Goal: Task Accomplishment & Management: Use online tool/utility

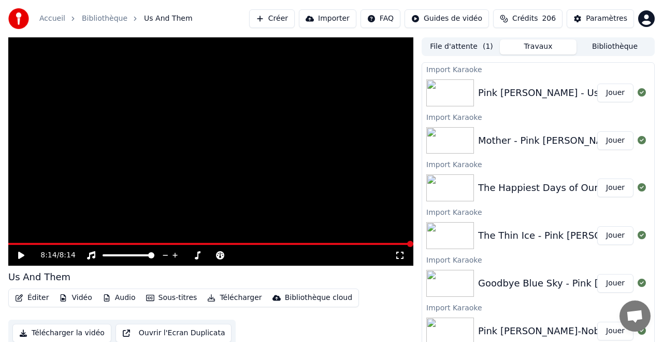
click at [333, 16] on button "Importer" at bounding box center [328, 18] width 58 height 19
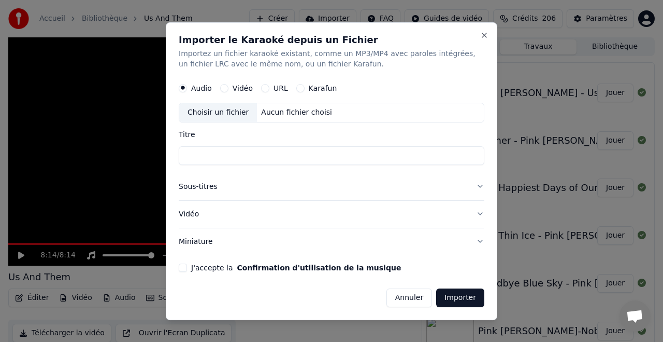
click at [268, 87] on div "URL" at bounding box center [274, 88] width 27 height 8
click at [275, 86] on label "URL" at bounding box center [281, 87] width 15 height 7
click at [270, 86] on button "URL" at bounding box center [265, 88] width 8 height 8
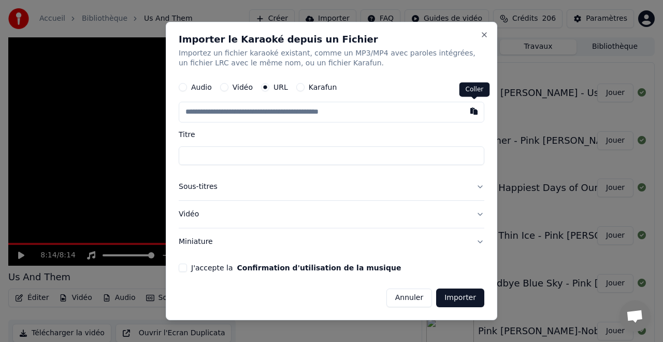
click at [474, 111] on button "button" at bounding box center [474, 111] width 21 height 19
type input "**********"
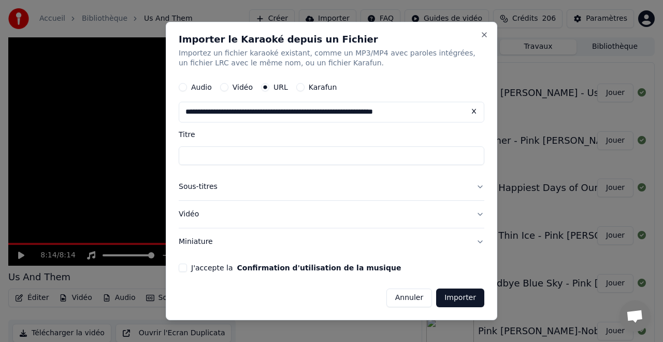
type input "**********"
click at [182, 265] on button "J'accepte la Confirmation d'utilisation de la musique" at bounding box center [183, 267] width 8 height 8
click at [460, 297] on button "Importer" at bounding box center [460, 297] width 48 height 19
click at [461, 298] on button "Importer" at bounding box center [460, 297] width 48 height 19
click at [463, 298] on button "Importer" at bounding box center [460, 297] width 48 height 19
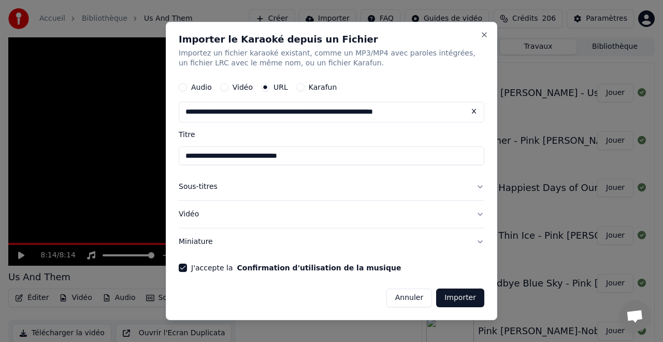
click at [464, 298] on button "Importer" at bounding box center [460, 297] width 48 height 19
click at [470, 299] on button "Importer" at bounding box center [460, 297] width 48 height 19
click at [455, 299] on button "Importer" at bounding box center [460, 297] width 48 height 19
click at [456, 298] on button "Importer" at bounding box center [460, 297] width 48 height 19
click at [480, 189] on button "Sous-titres" at bounding box center [332, 187] width 306 height 27
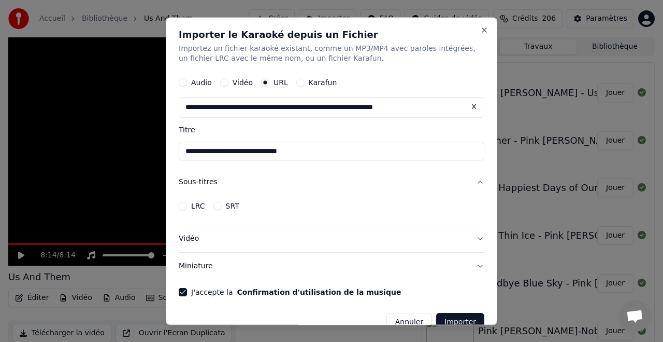
drag, startPoint x: 479, startPoint y: 180, endPoint x: 477, endPoint y: 196, distance: 16.3
click at [479, 180] on button "Sous-titres" at bounding box center [332, 182] width 306 height 27
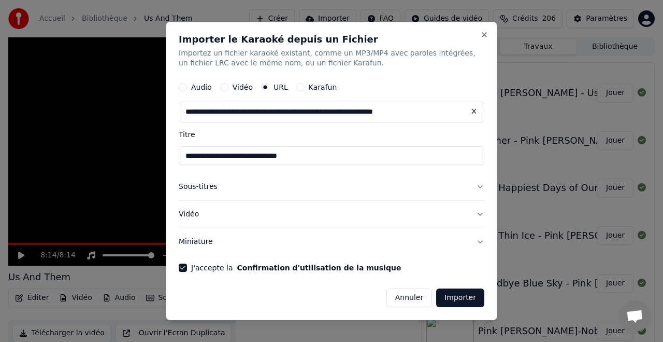
click at [479, 214] on button "Vidéo" at bounding box center [332, 214] width 306 height 27
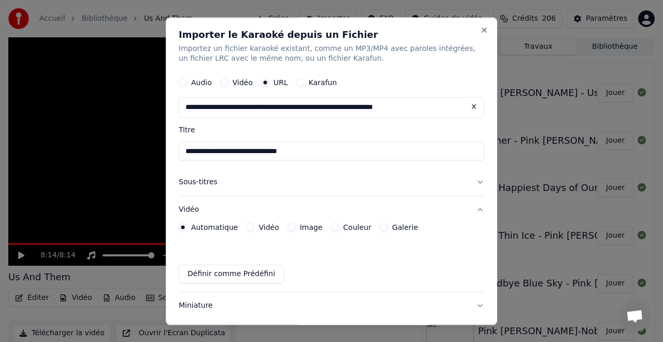
click at [479, 214] on button "Vidéo" at bounding box center [332, 209] width 306 height 27
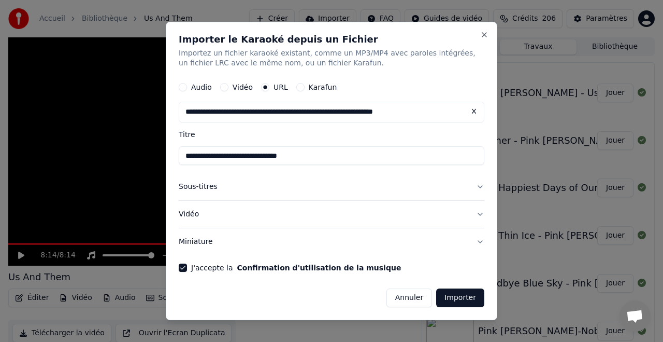
click at [480, 246] on button "Miniature" at bounding box center [332, 241] width 306 height 27
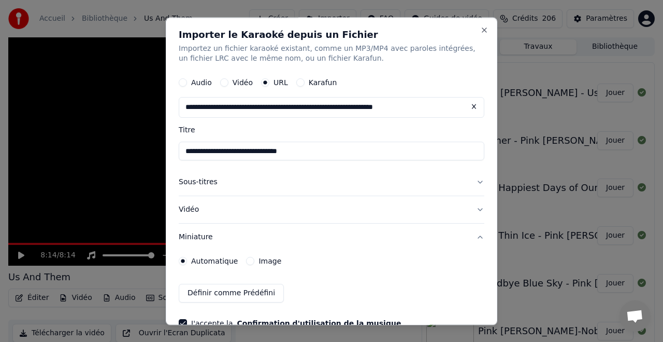
click at [480, 240] on button "Miniature" at bounding box center [332, 237] width 306 height 27
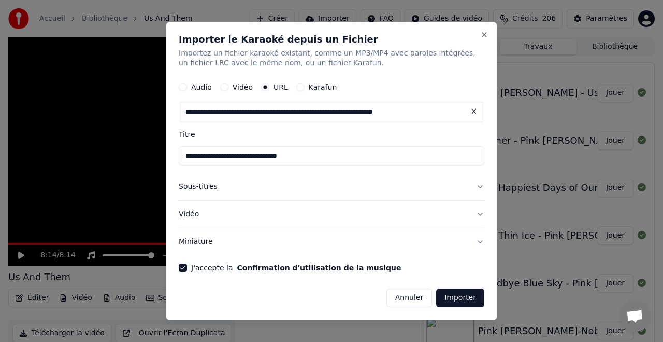
click at [461, 295] on button "Importer" at bounding box center [460, 297] width 48 height 19
click at [302, 87] on button "Karafun" at bounding box center [300, 87] width 8 height 8
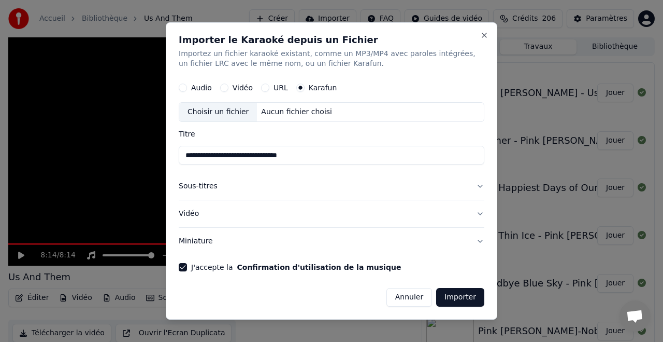
click at [464, 298] on button "Importer" at bounding box center [460, 297] width 48 height 19
click at [459, 298] on button "Importer" at bounding box center [460, 297] width 48 height 19
click at [458, 298] on button "Importer" at bounding box center [460, 297] width 48 height 19
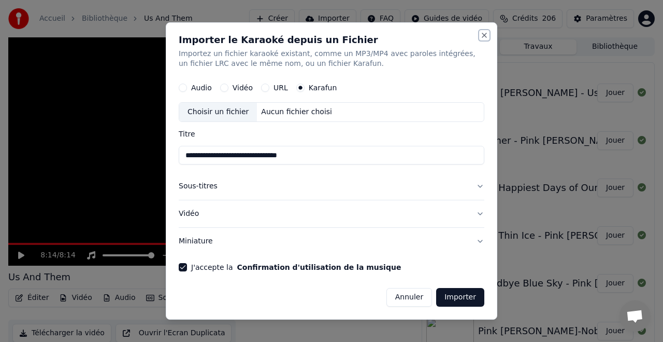
click at [484, 34] on button "Close" at bounding box center [484, 35] width 8 height 8
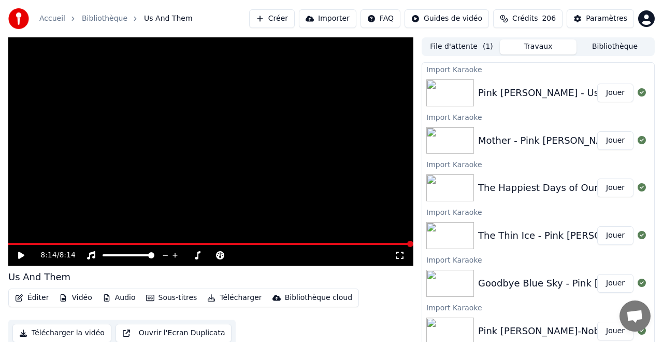
click at [167, 243] on span at bounding box center [210, 244] width 405 height 2
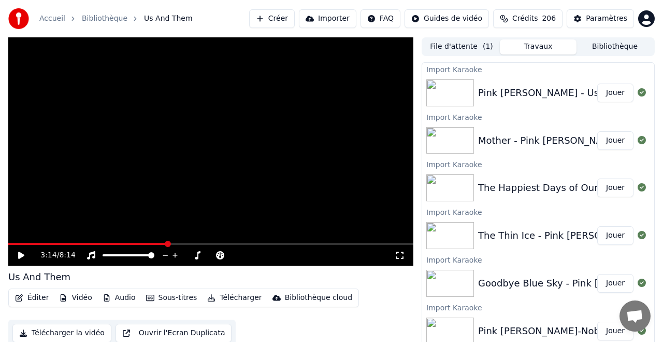
click at [24, 254] on icon at bounding box center [21, 254] width 6 height 7
click at [245, 243] on span at bounding box center [210, 244] width 405 height 2
click at [277, 243] on span at bounding box center [210, 244] width 405 height 2
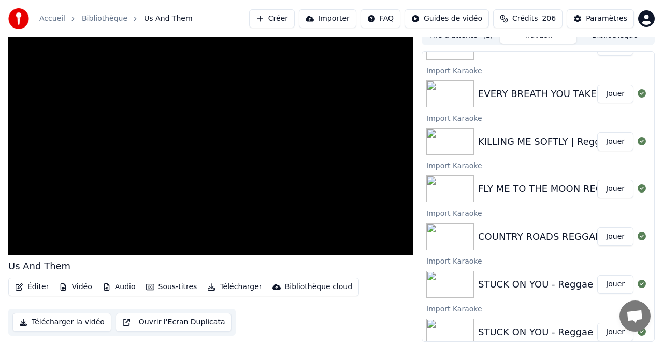
scroll to position [709, 0]
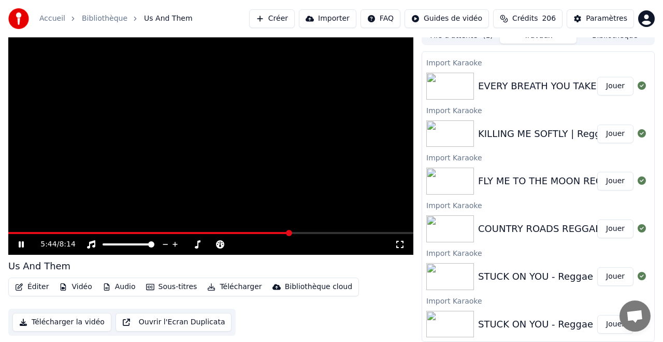
click at [283, 18] on button "Créer" at bounding box center [272, 18] width 46 height 19
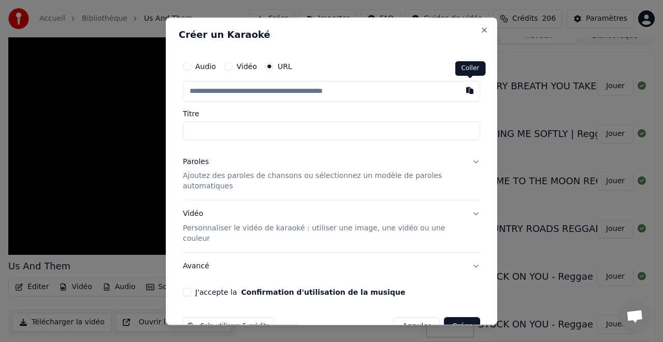
click at [469, 90] on button "button" at bounding box center [470, 90] width 21 height 19
type input "**********"
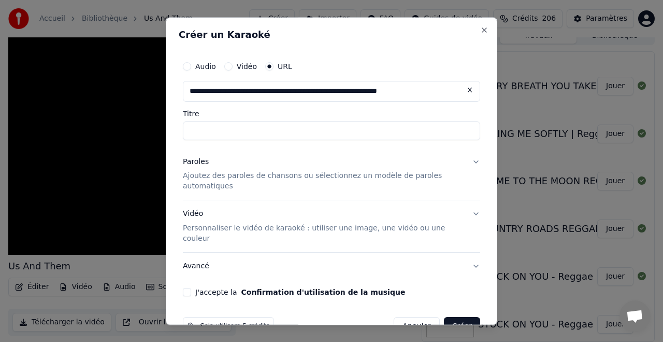
type input "**********"
click at [475, 211] on button "Vidéo Personnaliser le vidéo de karaoké : utiliser une image, une vidéo ou une …" at bounding box center [332, 227] width 298 height 52
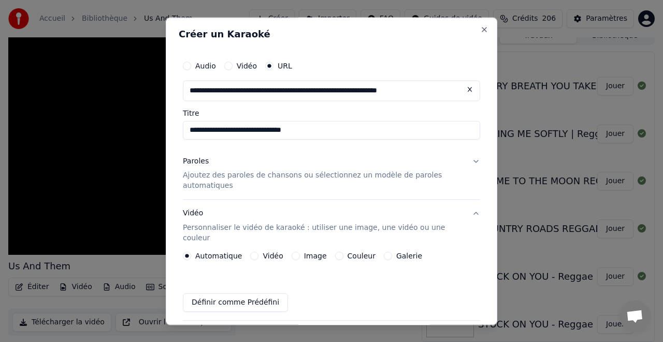
scroll to position [0, 0]
click at [475, 159] on button "Paroles Ajoutez des paroles de chansons ou sélectionnez un modèle de paroles au…" at bounding box center [332, 173] width 298 height 52
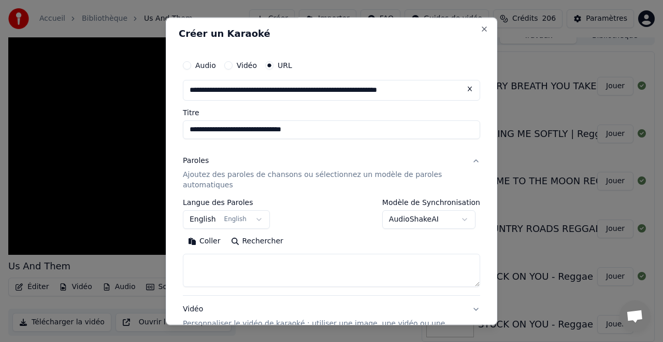
scroll to position [5, 0]
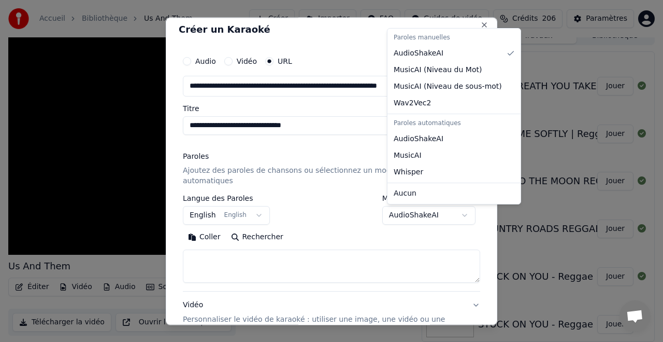
click at [430, 214] on body "Accueil Bibliothèque Us And Them Créer Importer FAQ Guides de vidéo Crédits 206…" at bounding box center [331, 160] width 663 height 342
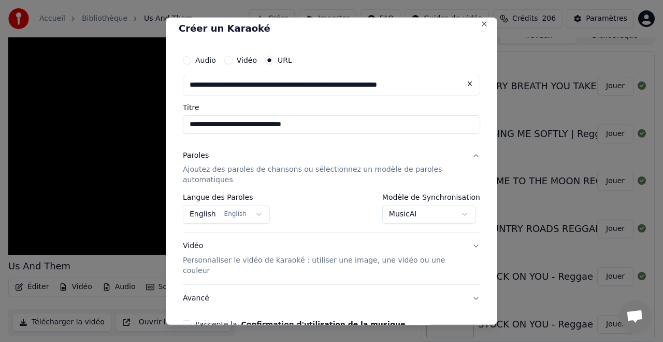
scroll to position [56, 0]
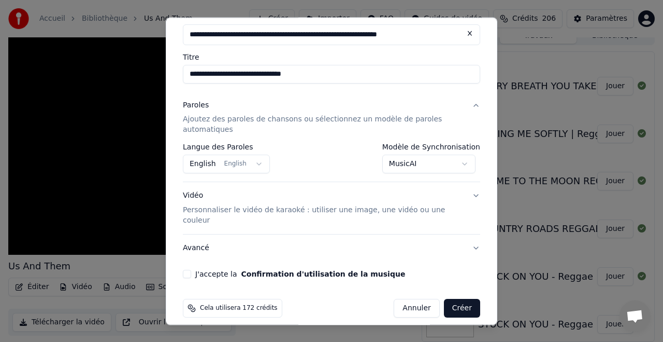
click at [190, 270] on button "J'accepte la Confirmation d'utilisation de la musique" at bounding box center [187, 274] width 8 height 8
click at [419, 299] on button "Annuler" at bounding box center [417, 308] width 46 height 19
select select "**********"
select select
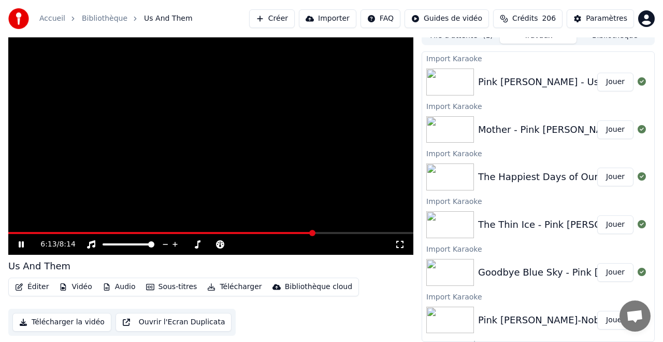
scroll to position [0, 0]
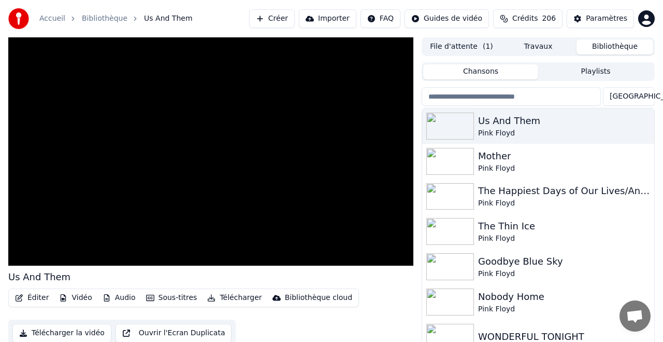
click at [603, 45] on button "Bibliothèque" at bounding box center [615, 46] width 77 height 15
click at [490, 159] on div "Mother" at bounding box center [559, 156] width 162 height 15
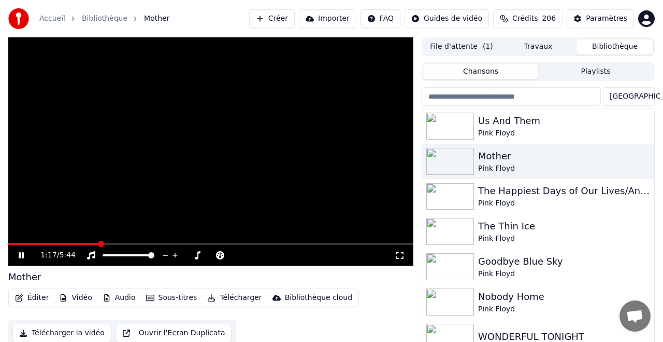
click at [210, 121] on video at bounding box center [210, 151] width 405 height 228
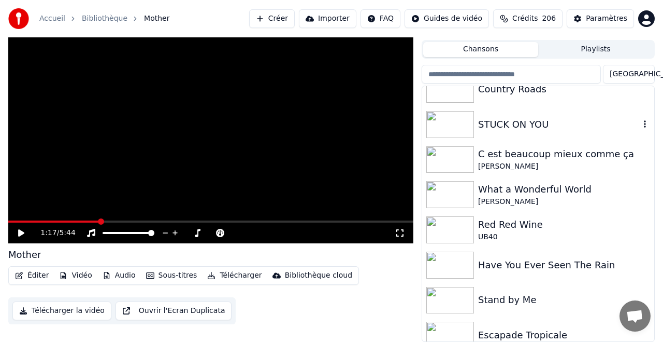
scroll to position [650, 0]
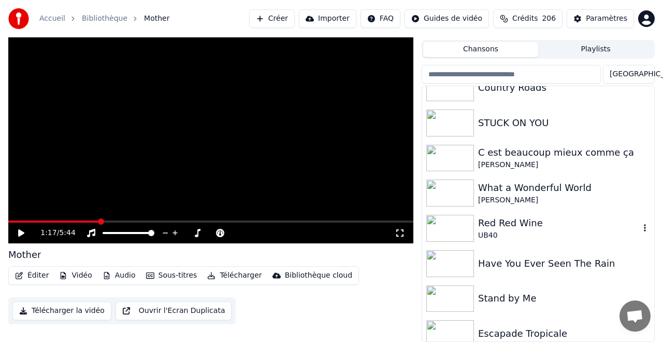
click at [496, 224] on div "Red Red Wine" at bounding box center [559, 223] width 162 height 15
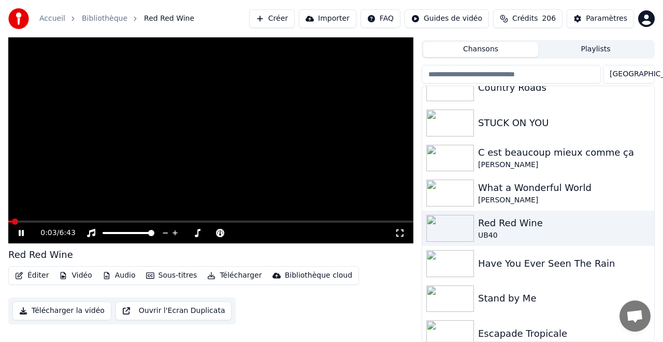
click at [48, 224] on div "0:03 / 6:43" at bounding box center [210, 232] width 405 height 21
click at [54, 222] on div "0:04 / 6:43" at bounding box center [210, 232] width 405 height 21
click at [60, 221] on span at bounding box center [210, 221] width 405 height 2
click at [115, 220] on span at bounding box center [210, 221] width 405 height 2
click at [43, 221] on span at bounding box center [210, 221] width 405 height 2
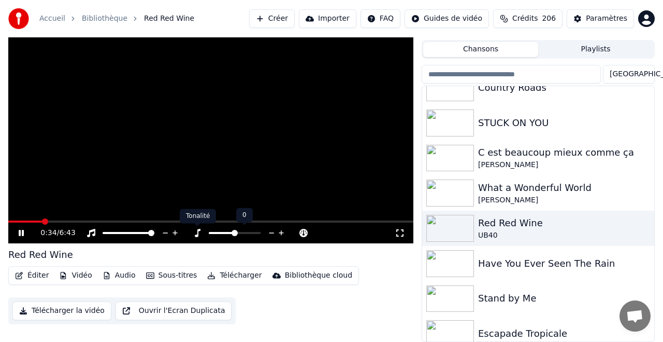
click at [197, 231] on icon at bounding box center [197, 233] width 10 height 8
click at [23, 229] on icon at bounding box center [29, 233] width 24 height 8
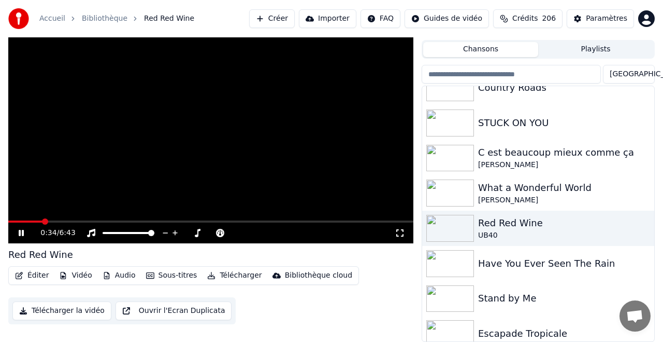
click at [22, 231] on icon at bounding box center [21, 233] width 5 height 6
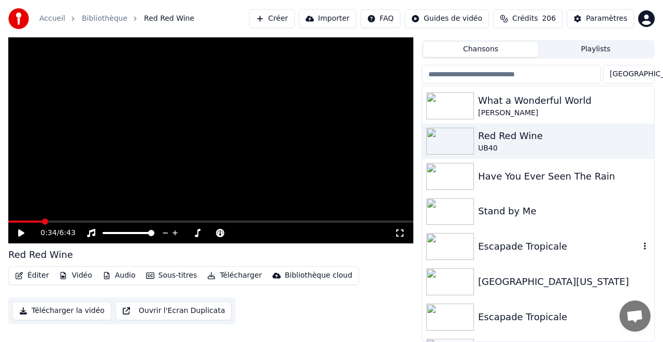
scroll to position [739, 0]
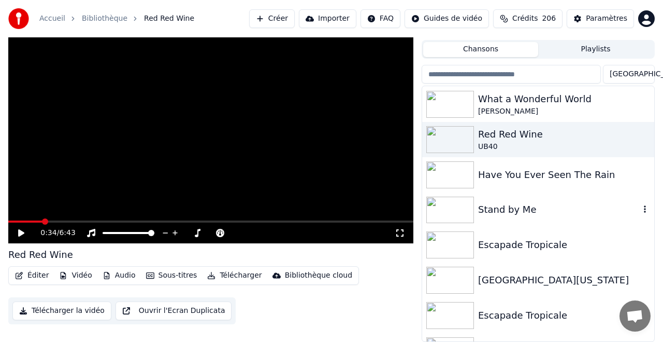
click at [504, 208] on div "Stand by Me" at bounding box center [559, 209] width 162 height 15
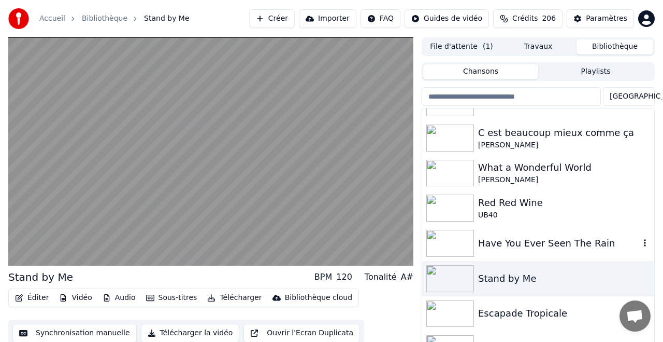
scroll to position [689, 0]
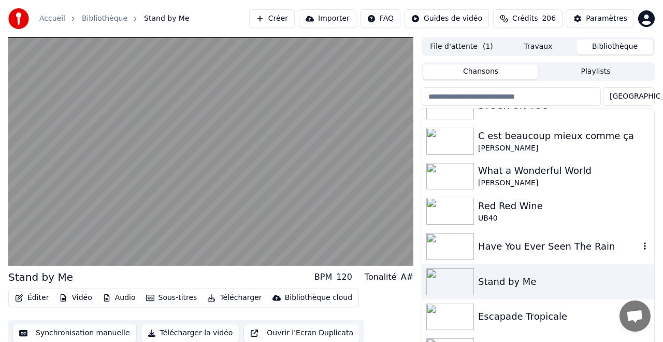
click at [510, 243] on div "Have You Ever Seen The Rain" at bounding box center [559, 246] width 162 height 15
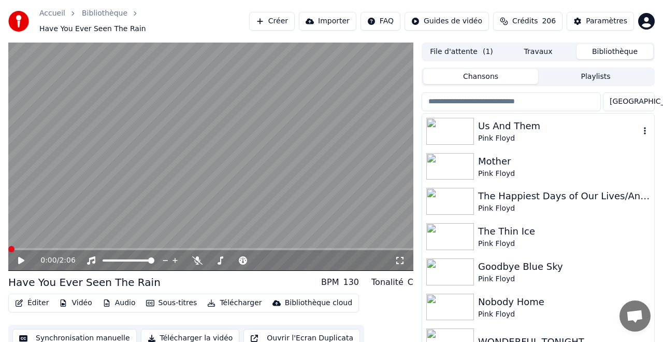
scroll to position [17, 0]
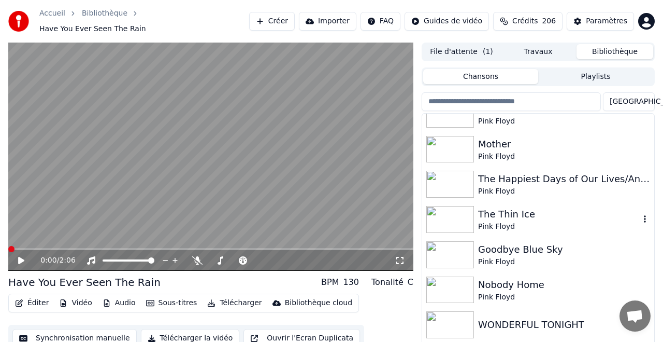
click at [505, 208] on div "The Thin Ice" at bounding box center [559, 214] width 162 height 15
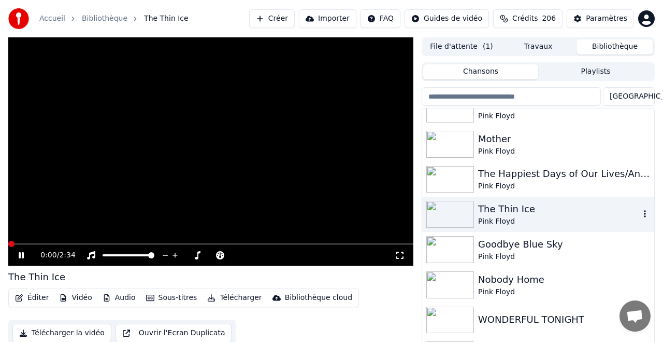
scroll to position [5, 0]
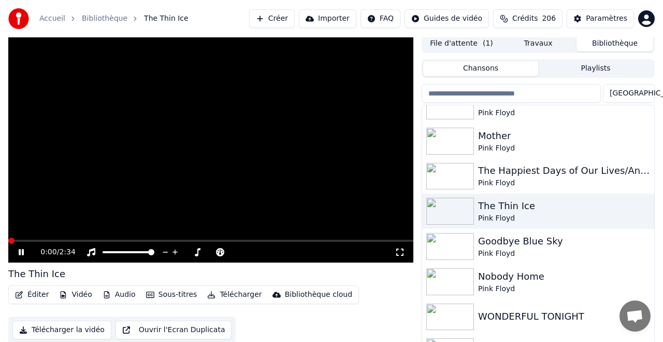
click at [39, 240] on div "0:00 / 2:34" at bounding box center [210, 250] width 405 height 23
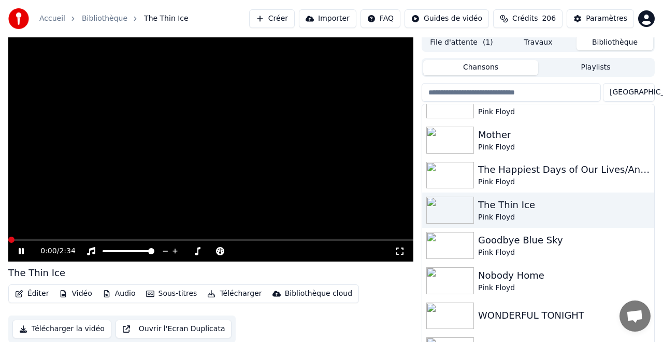
click at [7, 247] on div "0:00 / 2:34 The Thin Ice Éditer Vidéo Audio Sous-titres Télécharger Bibliothèqu…" at bounding box center [331, 196] width 663 height 327
click at [186, 191] on video at bounding box center [210, 147] width 405 height 228
click at [205, 186] on video at bounding box center [210, 147] width 405 height 228
click at [210, 180] on video at bounding box center [210, 147] width 405 height 228
click at [168, 292] on button "Sous-titres" at bounding box center [172, 293] width 60 height 15
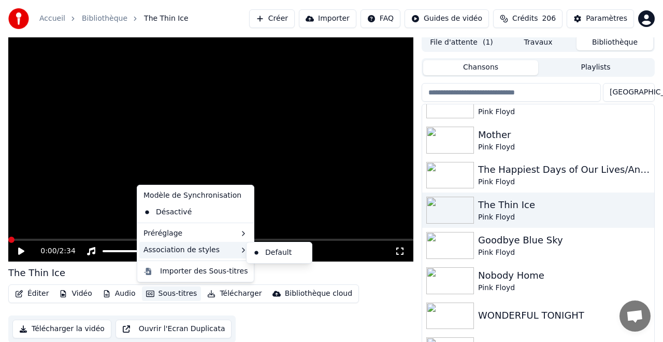
click at [239, 250] on icon at bounding box center [243, 250] width 8 height 8
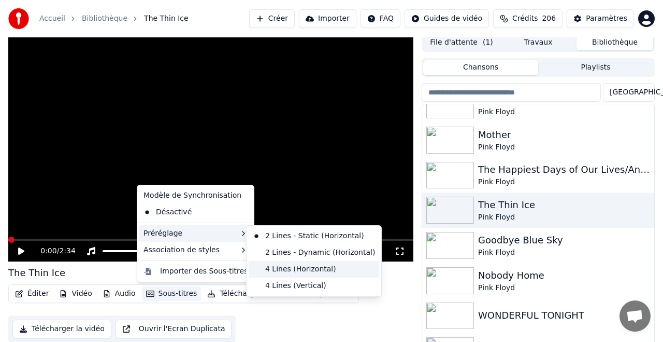
click at [302, 268] on div "4 Lines (Horizontal)" at bounding box center [314, 269] width 131 height 17
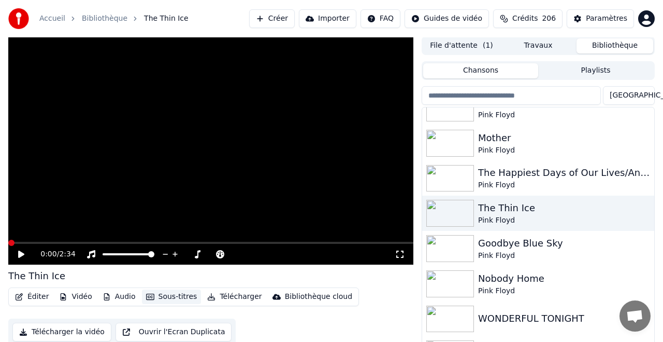
scroll to position [22, 0]
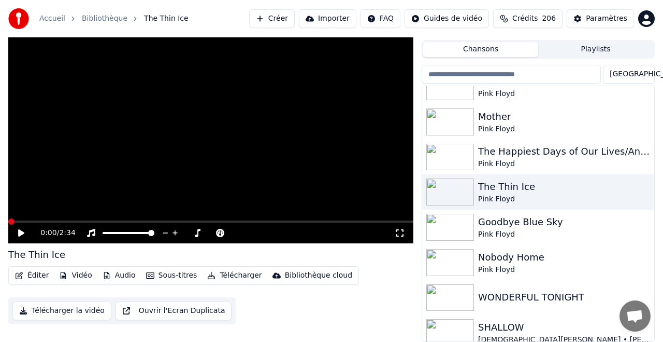
click at [336, 19] on button "Importer" at bounding box center [328, 18] width 58 height 19
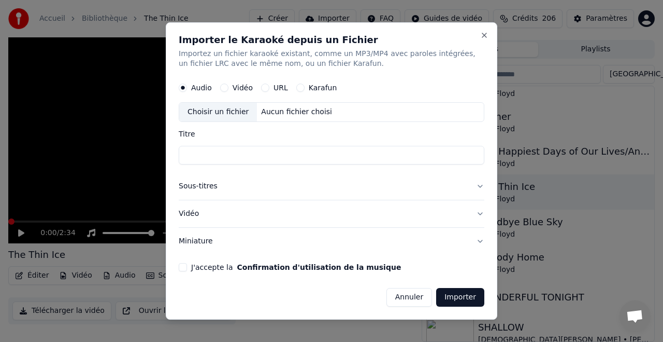
click at [263, 84] on button "URL" at bounding box center [265, 88] width 8 height 8
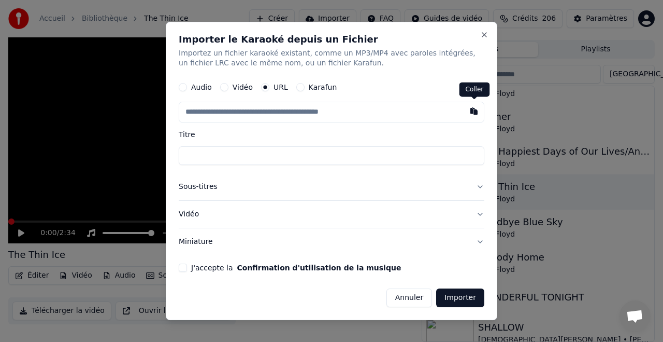
drag, startPoint x: 470, startPoint y: 114, endPoint x: 461, endPoint y: 120, distance: 11.2
click at [470, 114] on button "button" at bounding box center [474, 111] width 21 height 19
type input "**********"
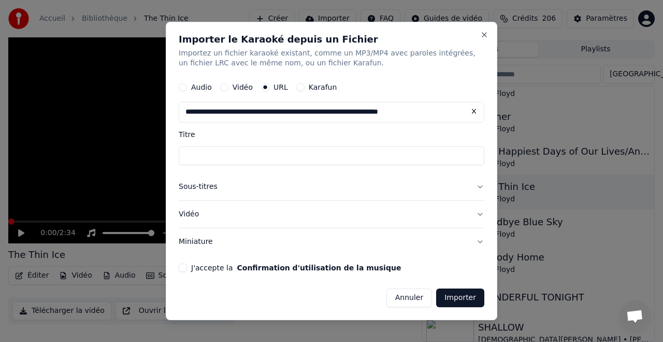
type input "**********"
click at [173, 240] on div "**********" at bounding box center [332, 171] width 332 height 299
click at [187, 267] on div "J'accepte la Confirmation d'utilisation de la musique" at bounding box center [332, 267] width 306 height 8
click at [183, 264] on button "J'accepte la Confirmation d'utilisation de la musique" at bounding box center [183, 267] width 8 height 8
click at [449, 294] on button "Importer" at bounding box center [460, 297] width 48 height 19
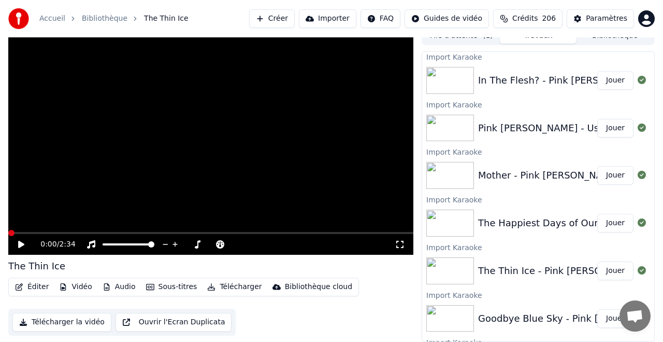
scroll to position [0, 0]
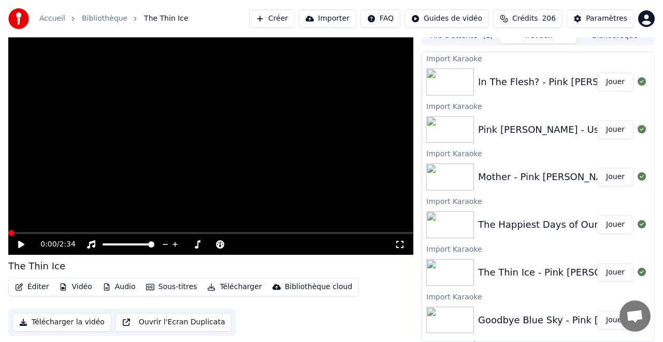
click at [332, 19] on button "Importer" at bounding box center [328, 18] width 58 height 19
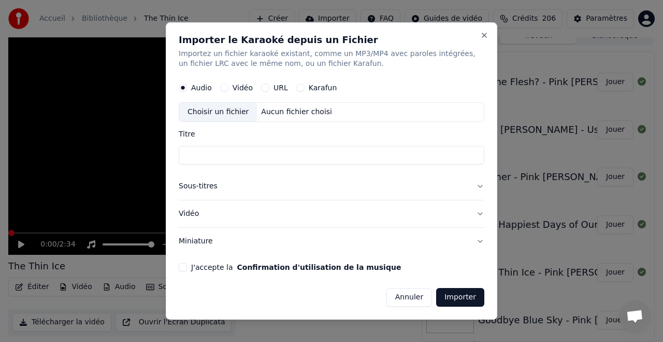
click at [267, 86] on button "URL" at bounding box center [265, 88] width 8 height 8
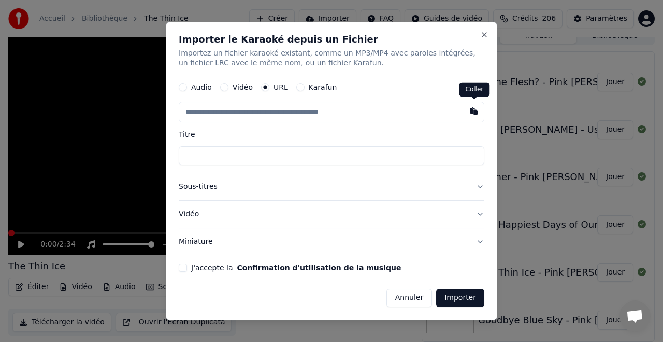
click at [474, 111] on button "button" at bounding box center [474, 111] width 21 height 19
type input "**********"
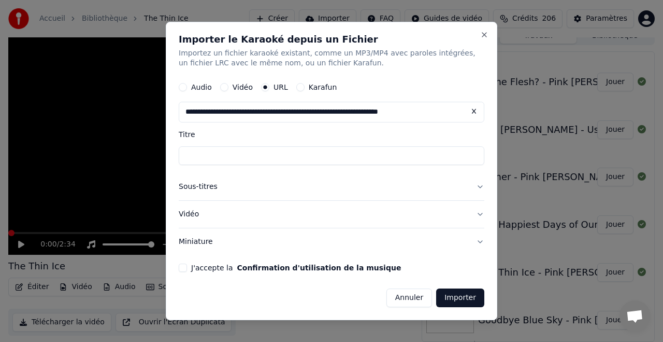
type input "**********"
drag, startPoint x: 483, startPoint y: 32, endPoint x: 472, endPoint y: 33, distance: 11.4
click at [484, 32] on button "Close" at bounding box center [484, 35] width 8 height 8
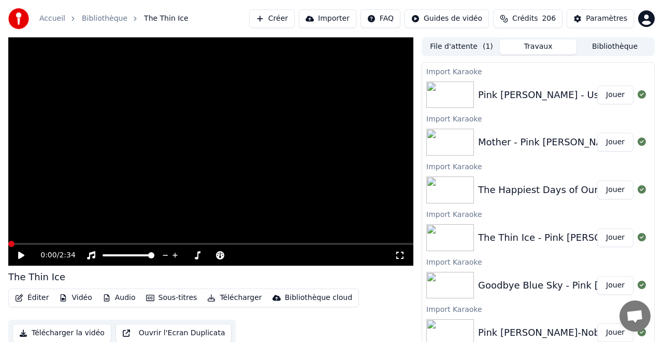
click at [337, 16] on button "Importer" at bounding box center [328, 18] width 58 height 19
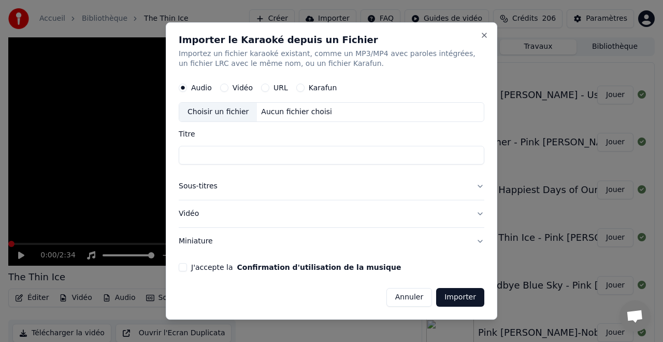
click at [266, 88] on button "URL" at bounding box center [265, 88] width 8 height 8
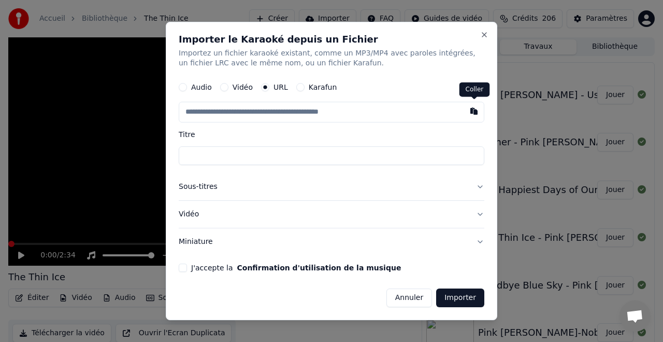
click at [477, 111] on button "button" at bounding box center [474, 111] width 21 height 19
type input "**********"
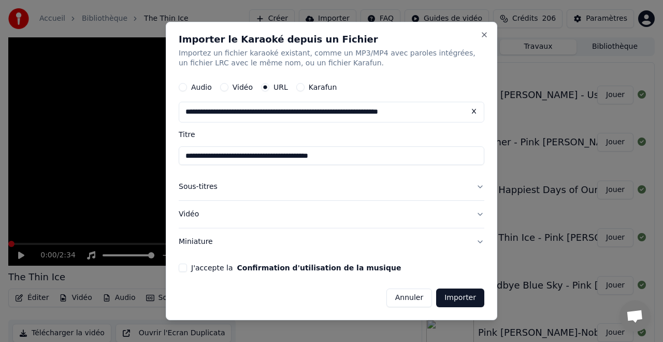
type input "**********"
click at [187, 267] on div "J'accepte la Confirmation d'utilisation de la musique" at bounding box center [332, 267] width 306 height 8
click at [181, 268] on button "J'accepte la Confirmation d'utilisation de la musique" at bounding box center [183, 267] width 8 height 8
click at [448, 298] on button "Importer" at bounding box center [460, 297] width 48 height 19
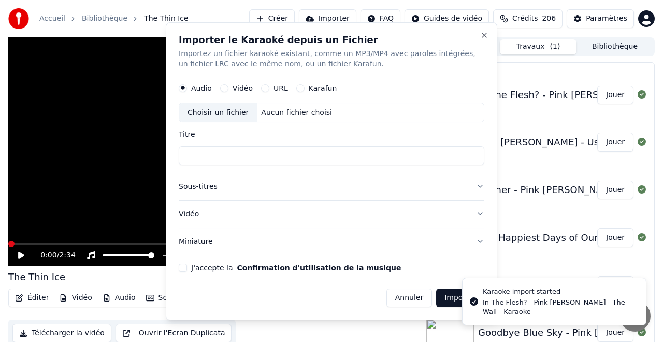
scroll to position [93, 0]
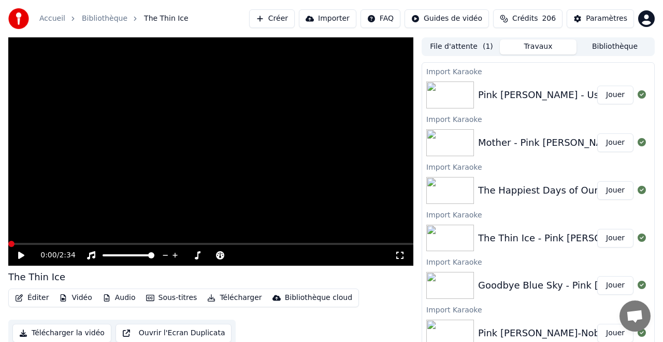
click at [333, 18] on button "Importer" at bounding box center [328, 18] width 58 height 19
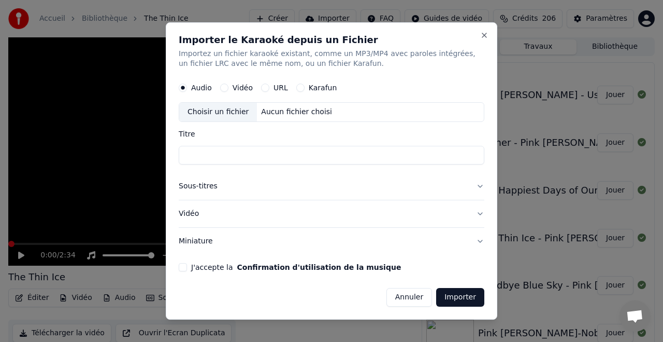
click at [263, 86] on button "URL" at bounding box center [265, 88] width 8 height 8
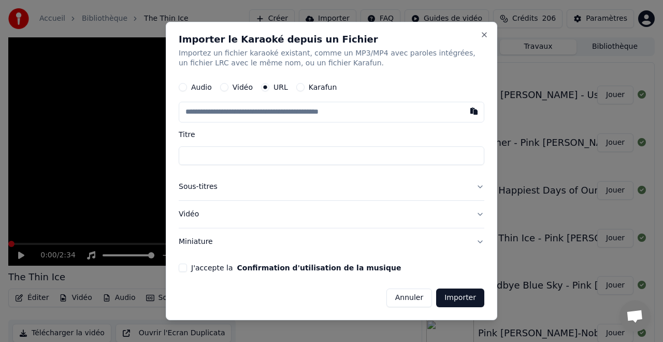
click at [474, 111] on button "button" at bounding box center [474, 111] width 21 height 19
type input "**********"
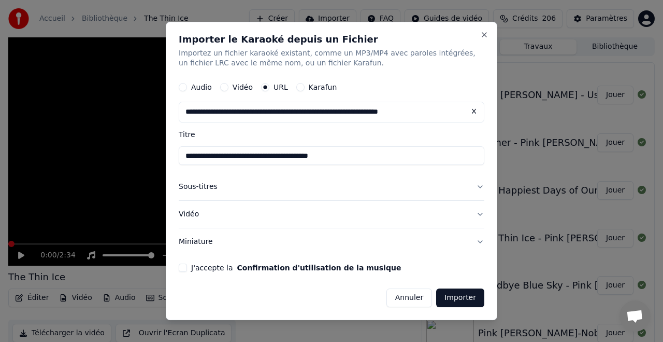
click at [179, 267] on button "J'accepte la Confirmation d'utilisation de la musique" at bounding box center [183, 267] width 8 height 8
click at [457, 300] on button "Importer" at bounding box center [460, 297] width 48 height 19
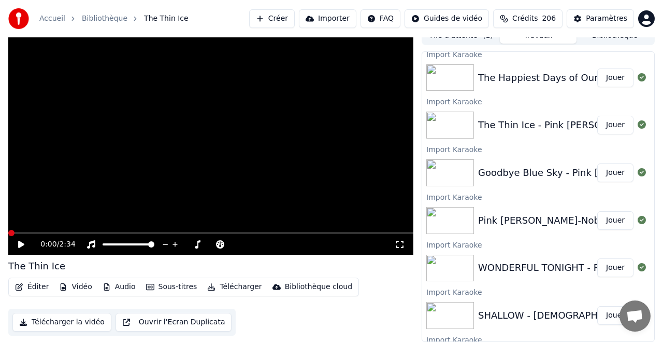
scroll to position [243, 0]
click at [331, 18] on button "Importer" at bounding box center [328, 18] width 58 height 19
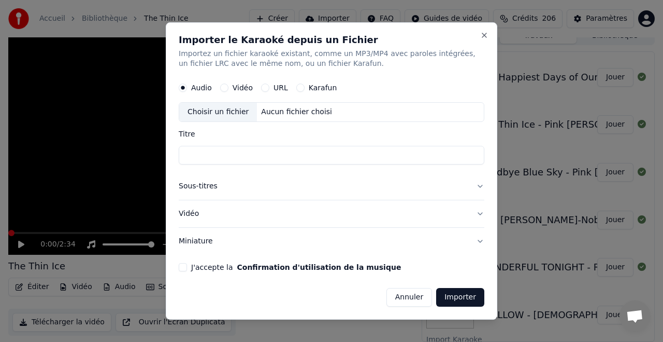
click at [302, 86] on button "Karafun" at bounding box center [300, 88] width 8 height 8
click at [266, 85] on button "URL" at bounding box center [265, 88] width 8 height 8
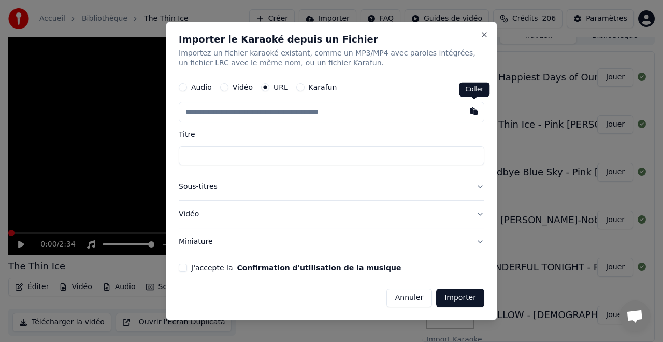
click at [473, 108] on button "button" at bounding box center [474, 111] width 21 height 19
type input "**********"
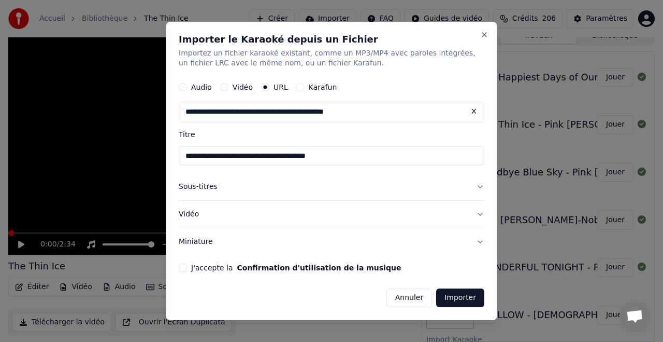
click at [182, 267] on button "J'accepte la Confirmation d'utilisation de la musique" at bounding box center [183, 267] width 8 height 8
click at [461, 301] on button "Importer" at bounding box center [460, 297] width 48 height 19
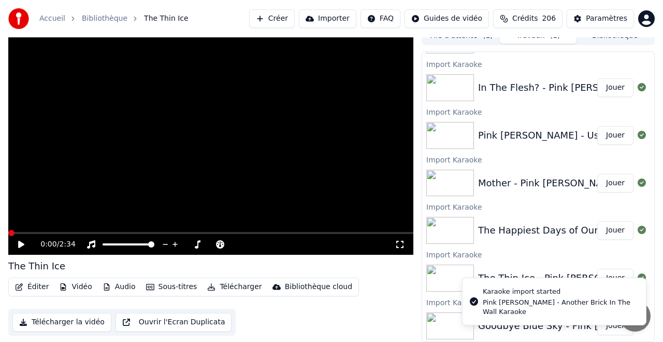
scroll to position [0, 0]
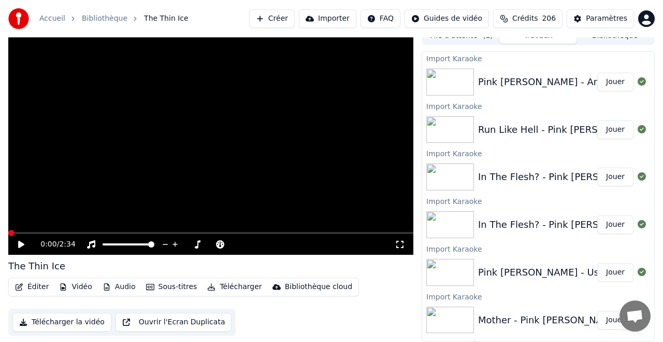
click at [333, 17] on button "Importer" at bounding box center [328, 18] width 58 height 19
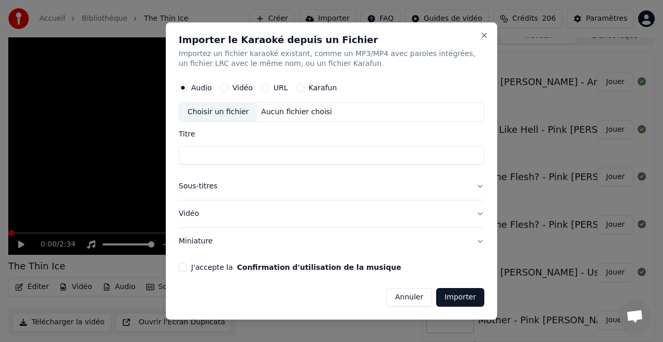
click at [270, 85] on div "URL" at bounding box center [274, 88] width 27 height 8
click at [269, 87] on div "URL" at bounding box center [274, 88] width 27 height 8
click at [265, 87] on button "URL" at bounding box center [265, 88] width 8 height 8
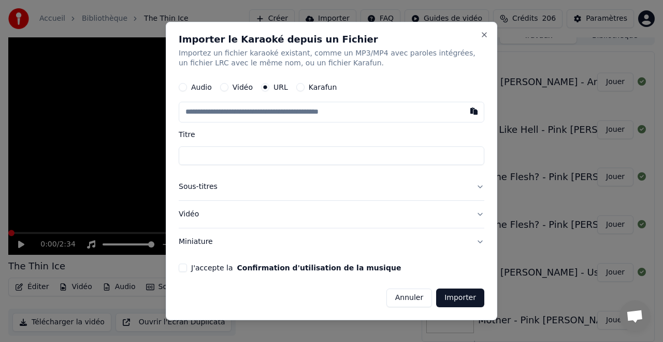
click at [471, 110] on button "button" at bounding box center [474, 111] width 21 height 19
type input "**********"
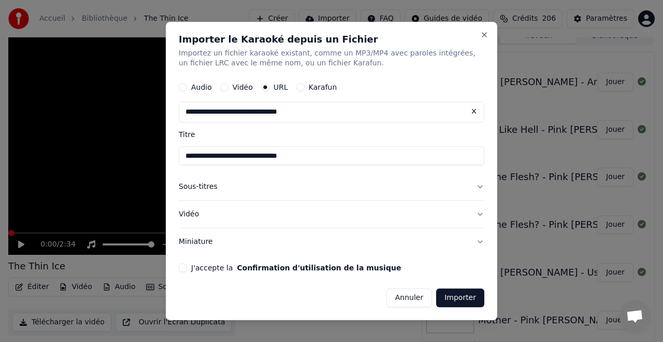
click at [182, 266] on button "J'accepte la Confirmation d'utilisation de la musique" at bounding box center [183, 267] width 8 height 8
click at [449, 296] on button "Importer" at bounding box center [460, 297] width 48 height 19
click at [459, 295] on button "Importer" at bounding box center [460, 297] width 48 height 19
click at [460, 295] on button "Importer" at bounding box center [460, 297] width 48 height 19
click at [462, 295] on button "Importer" at bounding box center [460, 297] width 48 height 19
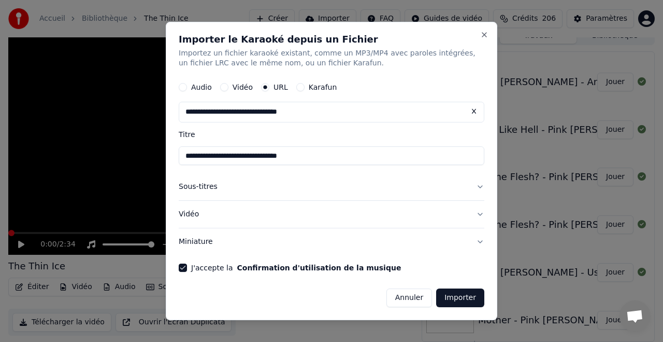
click at [463, 295] on button "Importer" at bounding box center [460, 297] width 48 height 19
drag, startPoint x: 464, startPoint y: 295, endPoint x: 465, endPoint y: 288, distance: 6.8
click at [464, 295] on button "Importer" at bounding box center [460, 297] width 48 height 19
click at [483, 34] on button "Close" at bounding box center [484, 35] width 8 height 8
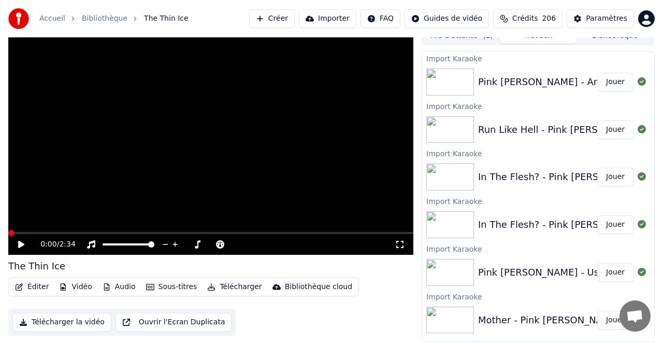
click at [335, 18] on button "Importer" at bounding box center [328, 18] width 58 height 19
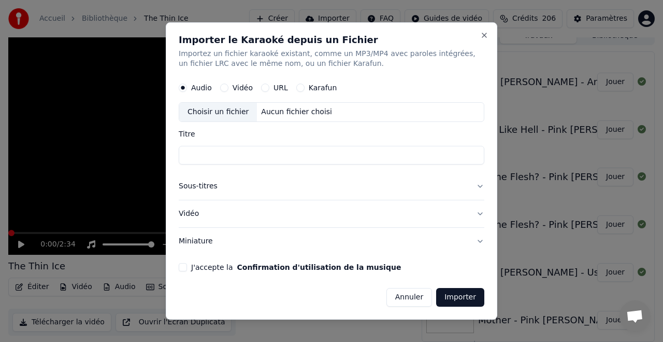
click at [268, 87] on div "URL" at bounding box center [274, 88] width 27 height 8
click at [265, 85] on button "URL" at bounding box center [265, 88] width 8 height 8
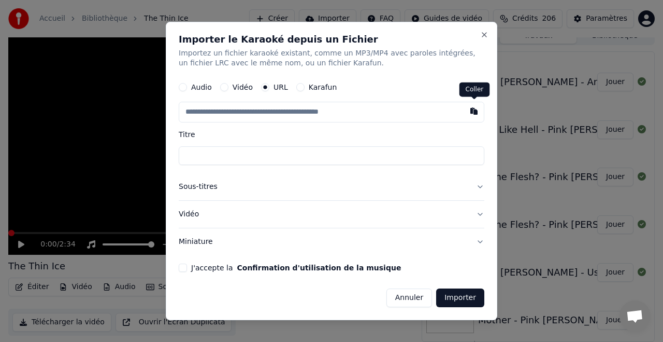
click at [475, 112] on button "button" at bounding box center [474, 111] width 21 height 19
type input "**********"
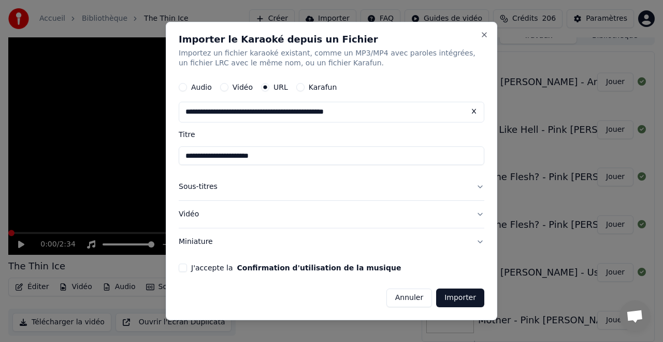
drag, startPoint x: 183, startPoint y: 265, endPoint x: 189, endPoint y: 266, distance: 5.8
click at [183, 265] on button "J'accepte la Confirmation d'utilisation de la musique" at bounding box center [183, 267] width 8 height 8
click at [461, 299] on button "Importer" at bounding box center [460, 297] width 48 height 19
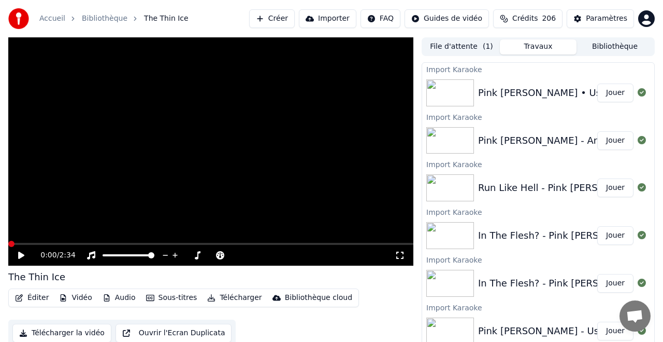
click at [325, 19] on button "Importer" at bounding box center [328, 18] width 58 height 19
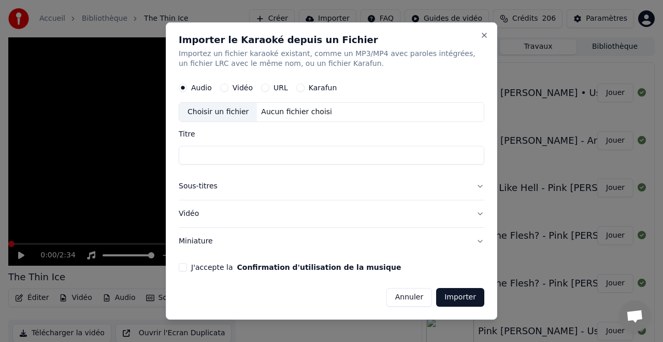
click at [265, 86] on button "URL" at bounding box center [265, 88] width 8 height 8
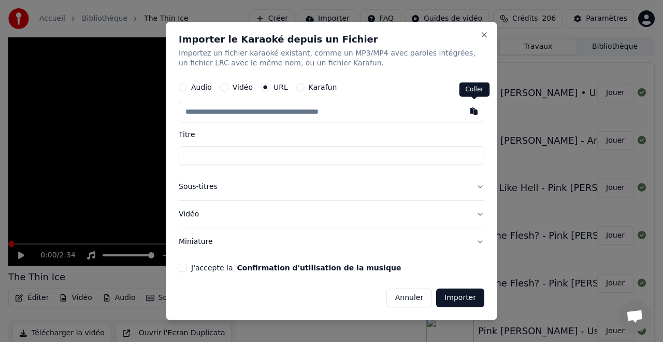
click at [474, 110] on button "button" at bounding box center [474, 111] width 21 height 19
type input "**********"
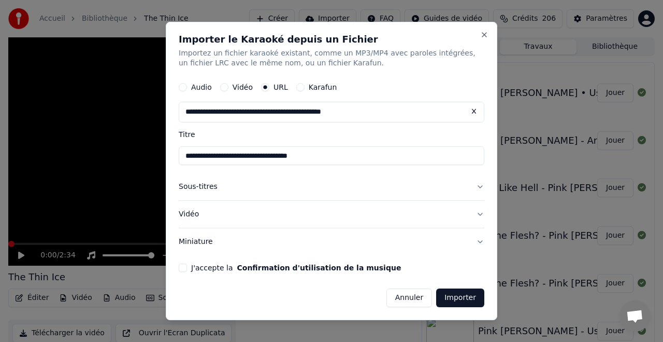
click at [179, 265] on button "J'accepte la Confirmation d'utilisation de la musique" at bounding box center [183, 267] width 8 height 8
click at [465, 297] on button "Importer" at bounding box center [460, 297] width 48 height 19
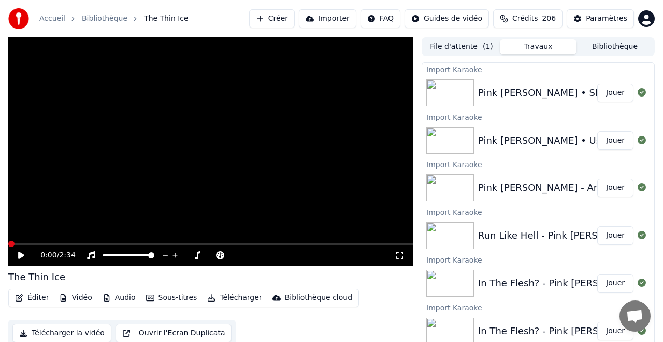
click at [340, 19] on button "Importer" at bounding box center [328, 18] width 58 height 19
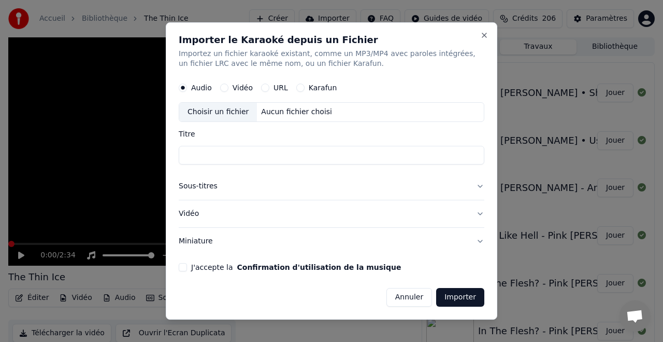
click at [267, 87] on button "URL" at bounding box center [265, 88] width 8 height 8
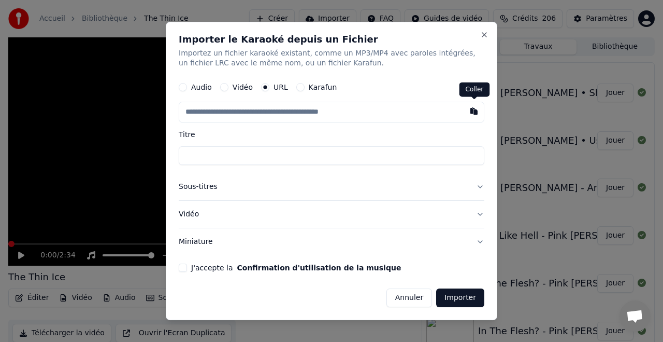
click at [476, 114] on button "button" at bounding box center [474, 111] width 21 height 19
type input "**********"
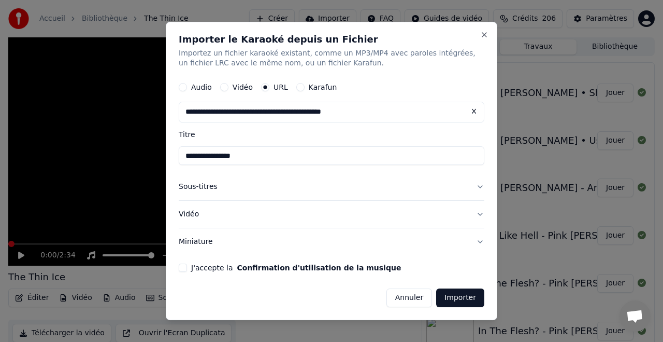
type input "**********"
click at [180, 267] on button "J'accepte la Confirmation d'utilisation de la musique" at bounding box center [183, 267] width 8 height 8
click at [455, 298] on button "Importer" at bounding box center [460, 297] width 48 height 19
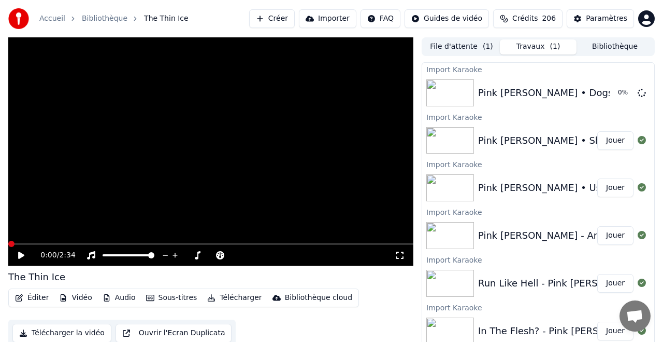
click at [329, 17] on button "Importer" at bounding box center [328, 18] width 58 height 19
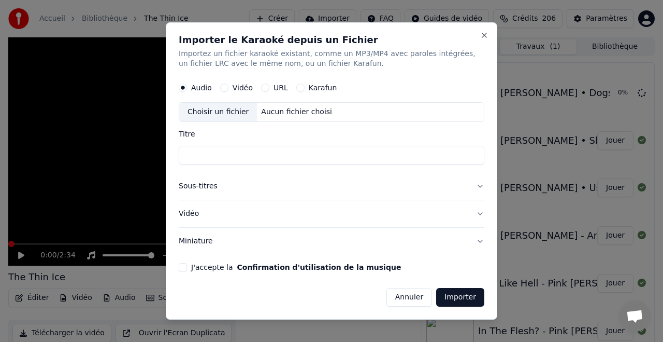
click at [268, 86] on div "URL" at bounding box center [274, 88] width 27 height 8
click at [262, 85] on button "URL" at bounding box center [265, 88] width 8 height 8
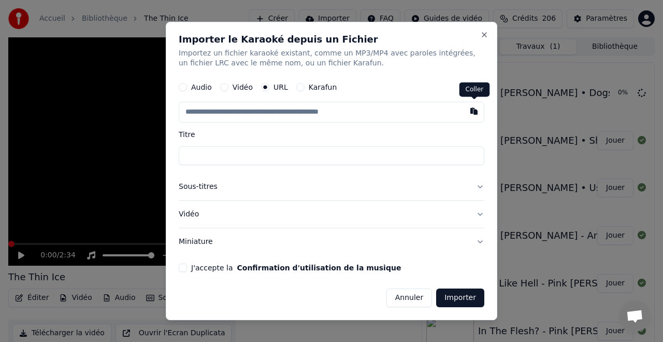
click at [472, 111] on button "button" at bounding box center [474, 111] width 21 height 19
type input "**********"
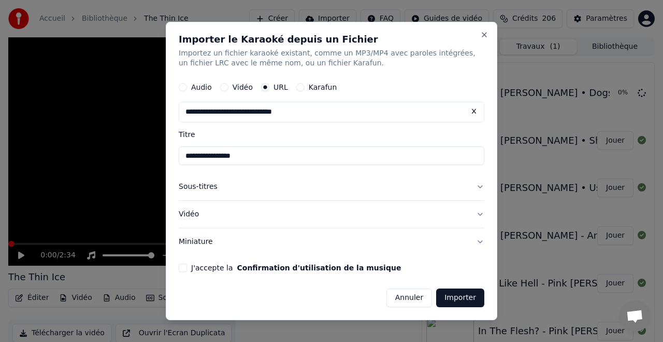
type input "**********"
click at [180, 266] on button "J'accepte la Confirmation d'utilisation de la musique" at bounding box center [183, 267] width 8 height 8
click at [464, 299] on button "Importer" at bounding box center [460, 297] width 48 height 19
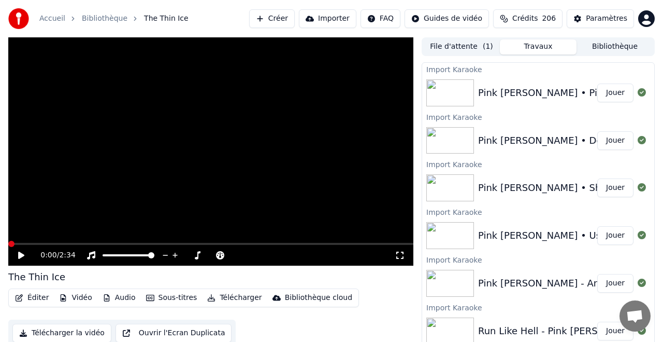
click at [279, 17] on button "Créer" at bounding box center [272, 18] width 46 height 19
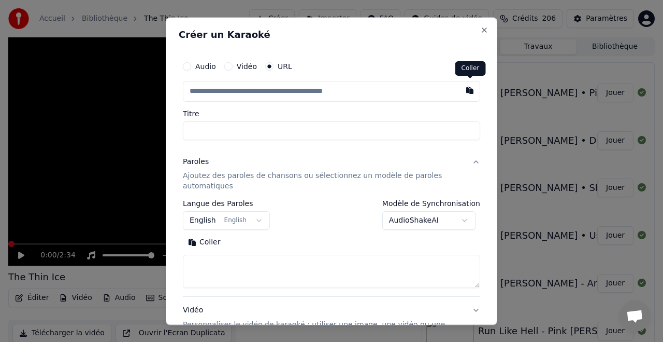
click at [470, 89] on button "button" at bounding box center [470, 90] width 21 height 19
type input "**********"
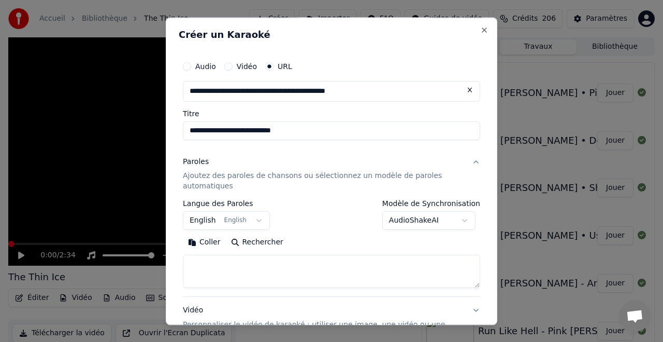
type input "**********"
click at [476, 159] on button "Paroles Ajoutez des paroles de chansons ou sélectionnez un modèle de paroles au…" at bounding box center [332, 174] width 298 height 52
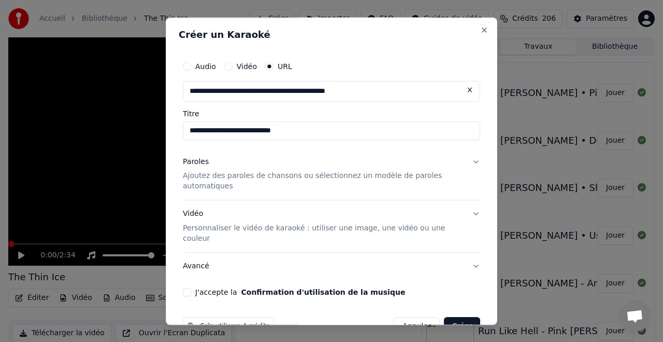
click at [477, 159] on button "Paroles Ajoutez des paroles de chansons ou sélectionnez un modèle de paroles au…" at bounding box center [332, 174] width 298 height 52
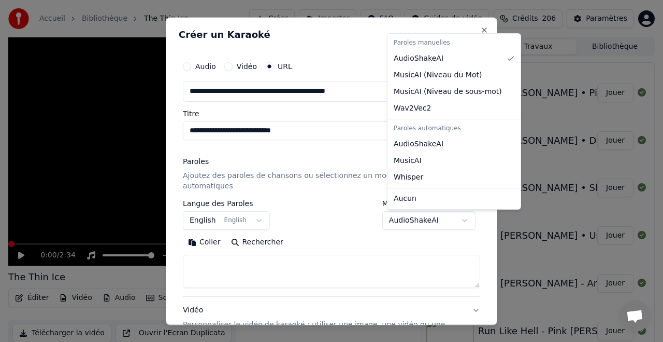
click at [417, 217] on body "Accueil Bibliothèque The Thin Ice Créer Importer FAQ Guides de vidéo Crédits 20…" at bounding box center [331, 171] width 663 height 342
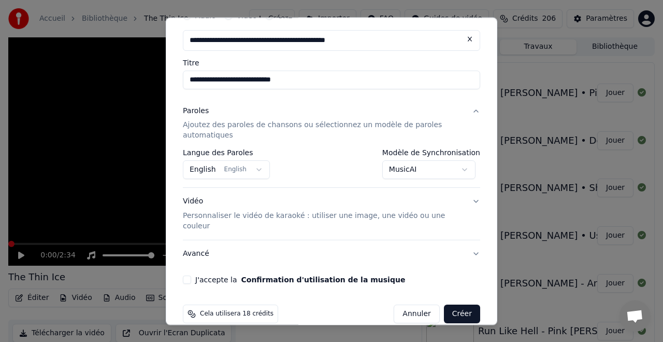
scroll to position [56, 0]
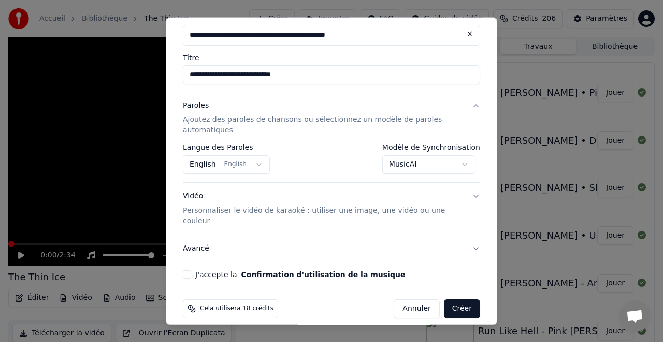
click at [182, 263] on div "**********" at bounding box center [332, 139] width 306 height 287
click at [192, 259] on div "**********" at bounding box center [332, 139] width 306 height 287
click at [183, 271] on button "J'accepte la Confirmation d'utilisation de la musique" at bounding box center [187, 275] width 8 height 8
click at [460, 300] on button "Créer" at bounding box center [462, 309] width 36 height 19
select select "**********"
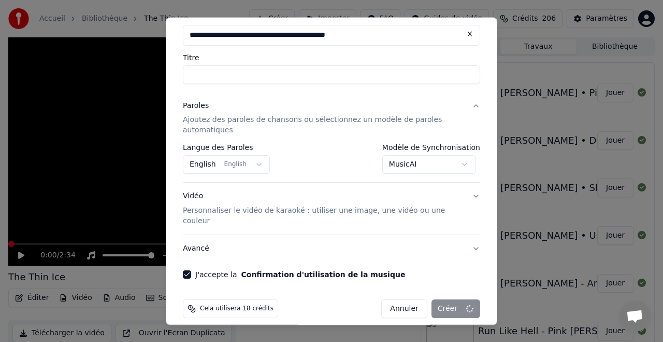
select select
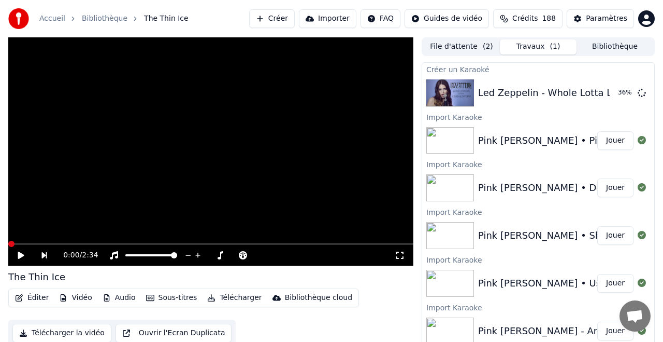
click at [335, 17] on button "Importer" at bounding box center [328, 18] width 58 height 19
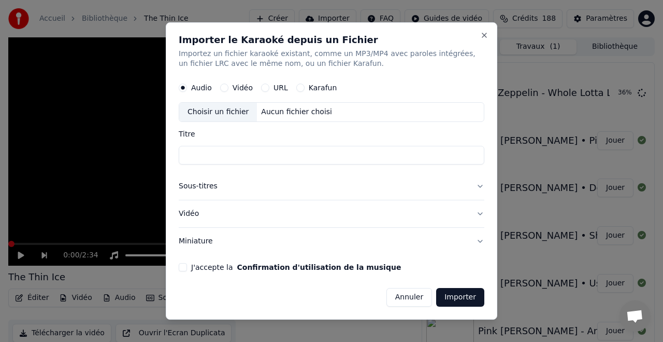
drag, startPoint x: 263, startPoint y: 86, endPoint x: 269, endPoint y: 87, distance: 5.7
click at [263, 87] on button "URL" at bounding box center [265, 88] width 8 height 8
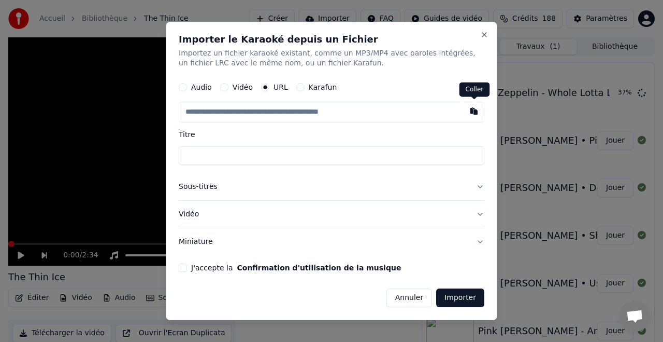
click at [473, 108] on button "button" at bounding box center [474, 111] width 21 height 19
type input "**********"
click at [178, 268] on div "**********" at bounding box center [332, 171] width 332 height 299
type input "**********"
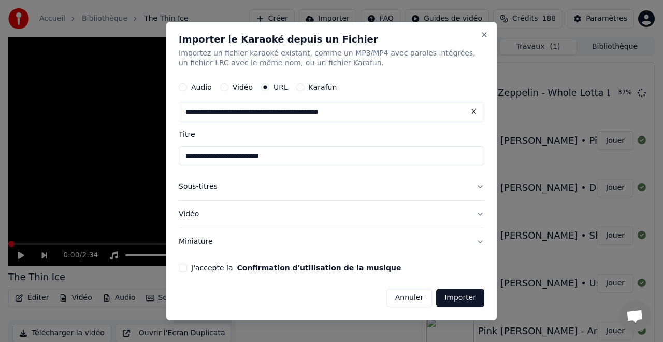
click at [184, 264] on button "J'accepte la Confirmation d'utilisation de la musique" at bounding box center [183, 267] width 8 height 8
click at [461, 297] on button "Importer" at bounding box center [460, 297] width 48 height 19
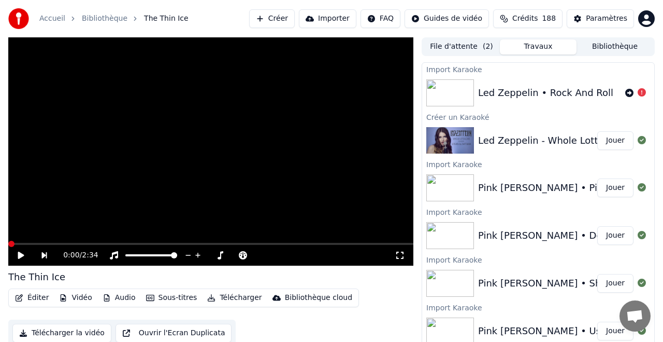
click at [330, 19] on button "Importer" at bounding box center [328, 18] width 58 height 19
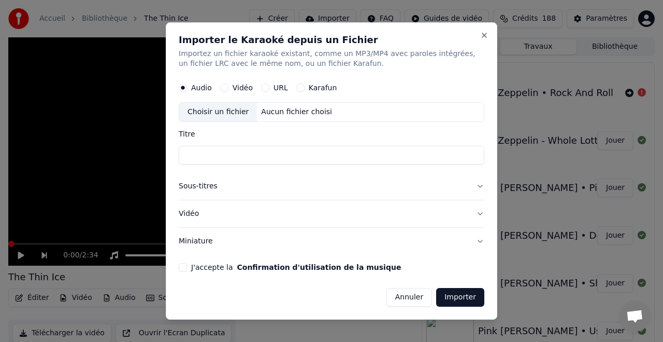
click at [267, 86] on button "URL" at bounding box center [265, 88] width 8 height 8
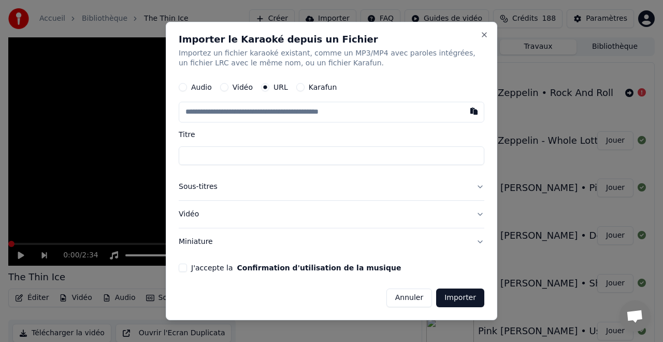
click at [475, 113] on button "button" at bounding box center [474, 111] width 21 height 19
type input "**********"
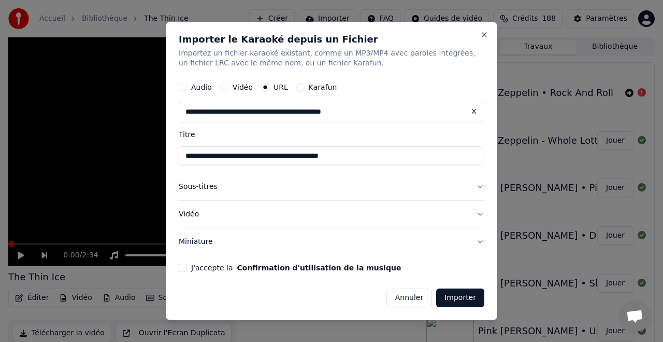
click at [181, 268] on button "J'accepte la Confirmation d'utilisation de la musique" at bounding box center [183, 267] width 8 height 8
click at [455, 299] on button "Importer" at bounding box center [460, 297] width 48 height 19
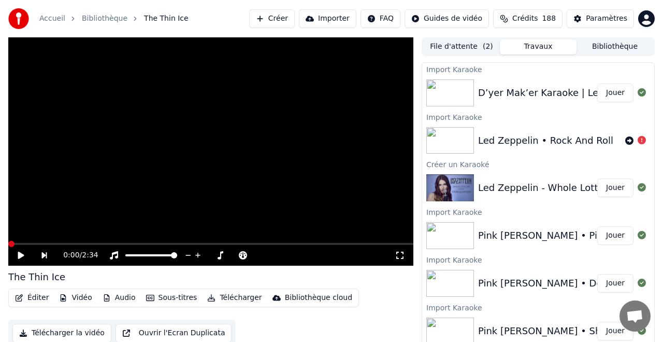
click at [338, 17] on button "Importer" at bounding box center [328, 18] width 58 height 19
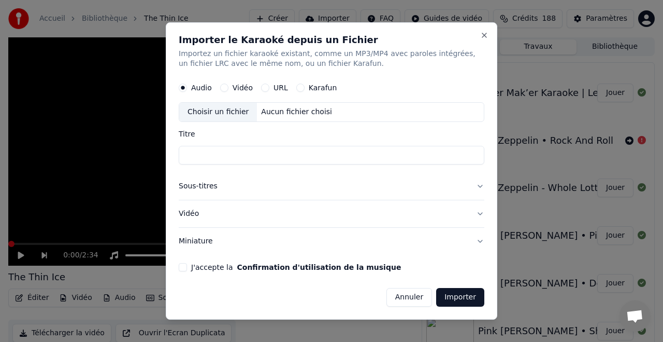
click at [261, 85] on button "URL" at bounding box center [265, 88] width 8 height 8
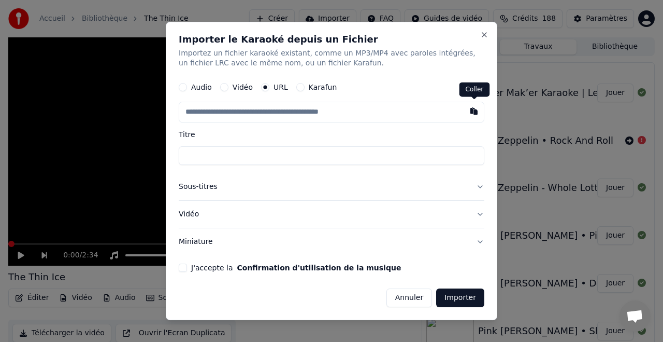
click at [475, 111] on button "button" at bounding box center [474, 111] width 21 height 19
type input "**********"
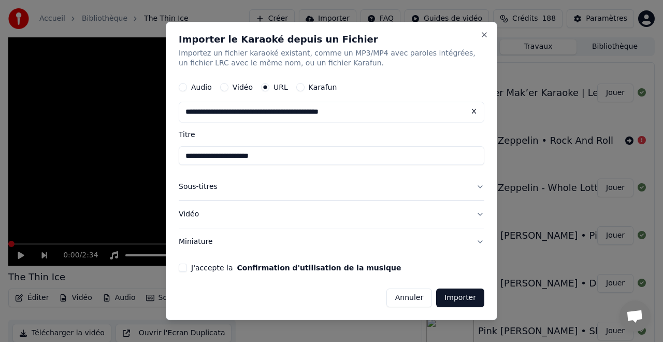
click at [181, 266] on button "J'accepte la Confirmation d'utilisation de la musique" at bounding box center [183, 267] width 8 height 8
click at [458, 298] on button "Importer" at bounding box center [460, 297] width 48 height 19
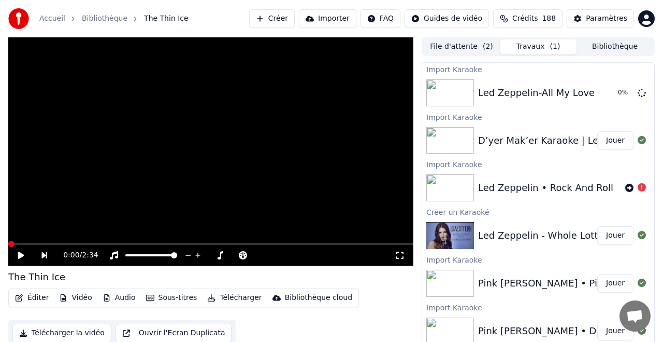
click at [612, 234] on button "Jouer" at bounding box center [616, 235] width 36 height 19
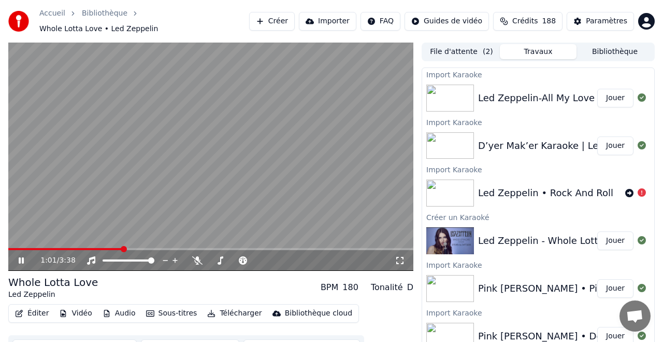
click at [554, 188] on div "Led Zeppelin • Rock And Roll" at bounding box center [545, 193] width 135 height 15
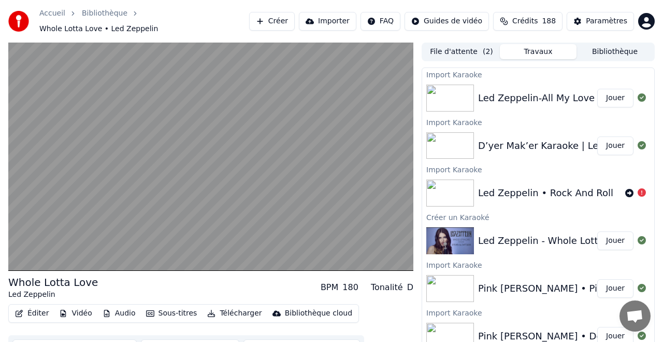
click at [438, 181] on img at bounding box center [451, 192] width 48 height 27
click at [457, 183] on img at bounding box center [451, 192] width 48 height 27
drag, startPoint x: 457, startPoint y: 183, endPoint x: 570, endPoint y: 182, distance: 113.0
click at [457, 183] on img at bounding box center [451, 192] width 48 height 27
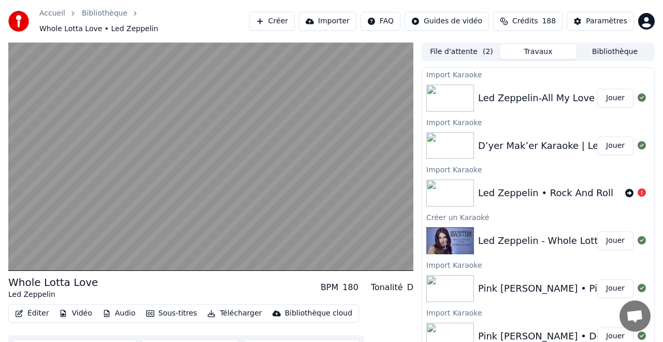
drag, startPoint x: 591, startPoint y: 181, endPoint x: 632, endPoint y: 187, distance: 40.8
click at [591, 186] on div "Led Zeppelin • Rock And Roll" at bounding box center [545, 193] width 135 height 15
click at [632, 189] on icon at bounding box center [630, 193] width 8 height 8
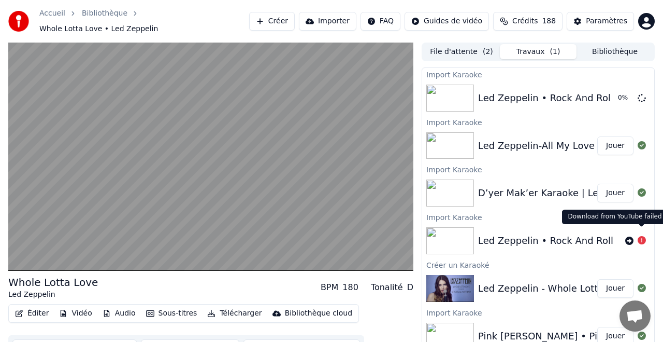
click at [642, 236] on icon at bounding box center [642, 240] width 8 height 8
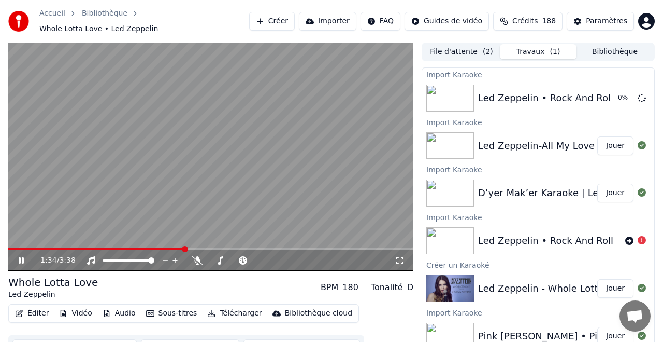
click at [331, 19] on button "Importer" at bounding box center [328, 21] width 58 height 19
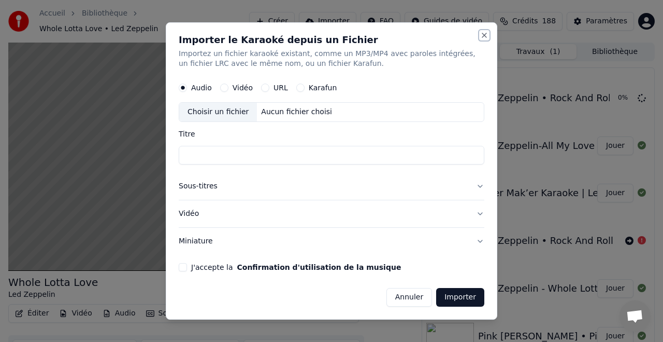
click at [482, 32] on button "Close" at bounding box center [484, 35] width 8 height 8
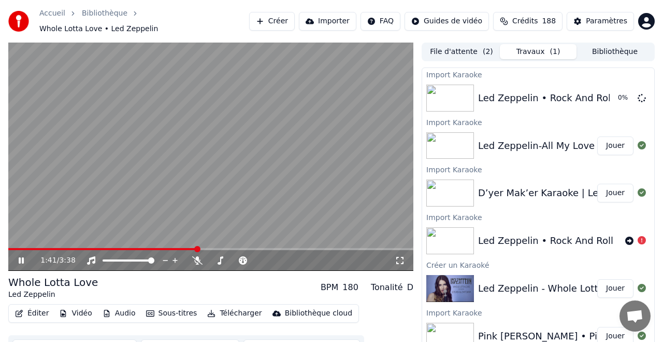
click at [25, 257] on icon at bounding box center [29, 260] width 24 height 8
click at [616, 140] on button "Jouer" at bounding box center [616, 145] width 36 height 19
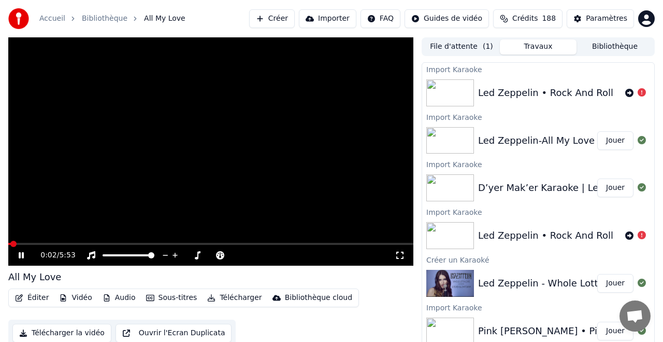
click at [44, 243] on span at bounding box center [210, 244] width 405 height 2
drag, startPoint x: 23, startPoint y: 254, endPoint x: 39, endPoint y: 251, distance: 16.9
click at [23, 254] on icon at bounding box center [21, 255] width 5 height 6
click at [330, 18] on button "Importer" at bounding box center [328, 18] width 58 height 19
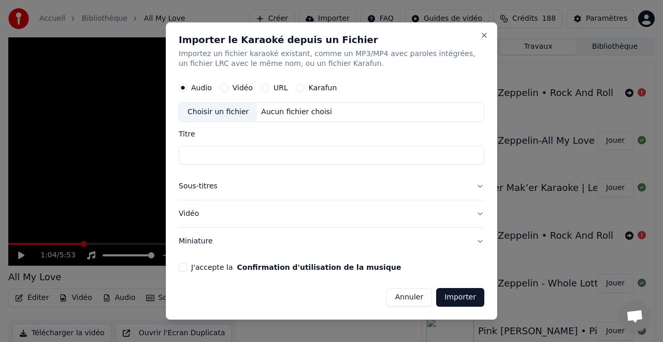
click at [261, 86] on button "URL" at bounding box center [265, 88] width 8 height 8
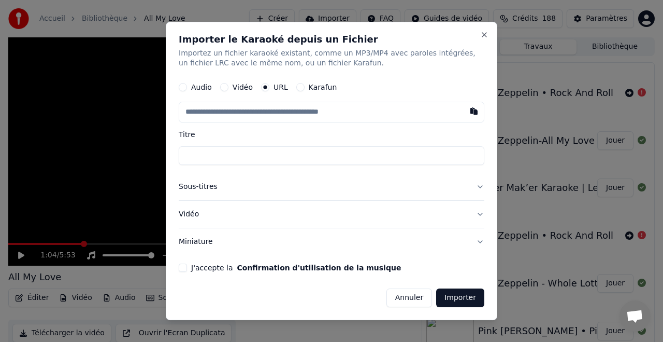
click at [476, 112] on button "button" at bounding box center [474, 111] width 21 height 19
type input "**********"
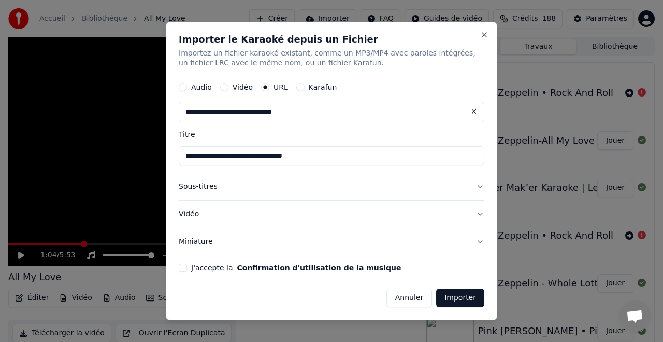
click at [175, 265] on div "**********" at bounding box center [332, 171] width 332 height 299
click at [182, 264] on button "J'accepte la Confirmation d'utilisation de la musique" at bounding box center [183, 267] width 8 height 8
click at [458, 296] on button "Importer" at bounding box center [460, 297] width 48 height 19
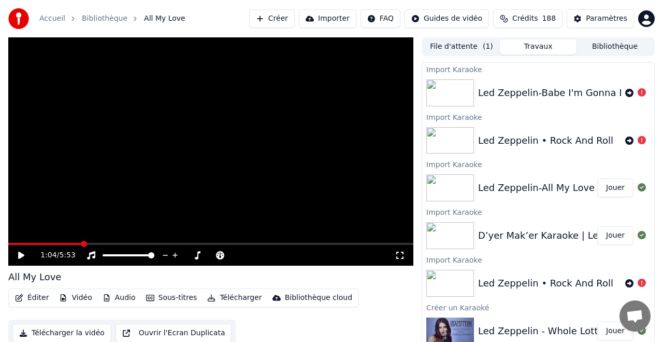
click at [340, 20] on button "Importer" at bounding box center [328, 18] width 58 height 19
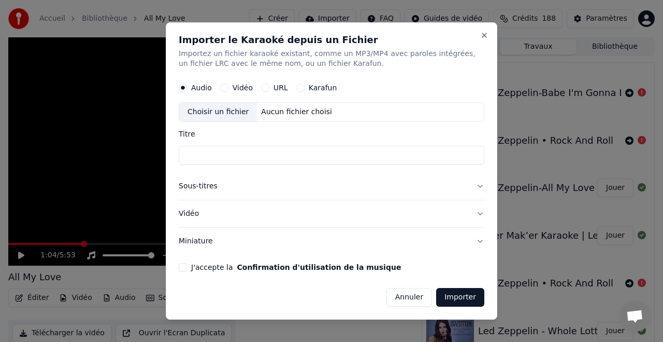
click at [263, 84] on button "URL" at bounding box center [265, 88] width 8 height 8
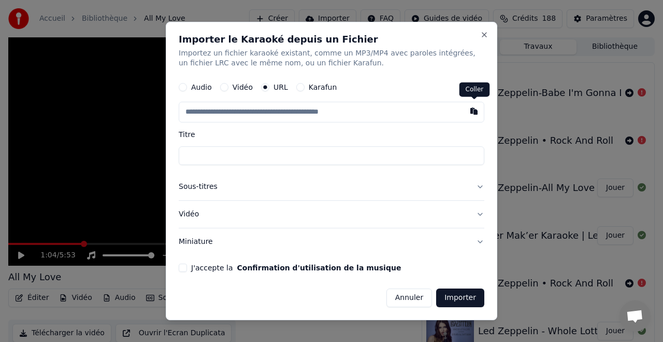
click at [472, 109] on button "button" at bounding box center [474, 111] width 21 height 19
type input "**********"
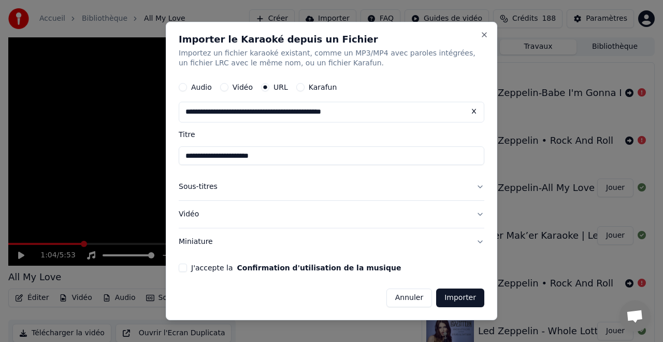
click at [178, 265] on div "**********" at bounding box center [332, 171] width 332 height 299
click at [185, 266] on button "J'accepte la Confirmation d'utilisation de la musique" at bounding box center [183, 267] width 8 height 8
click at [457, 298] on button "Importer" at bounding box center [460, 297] width 48 height 19
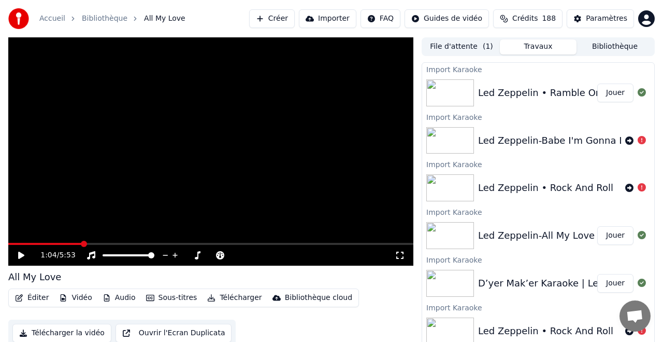
click at [332, 17] on button "Importer" at bounding box center [328, 18] width 58 height 19
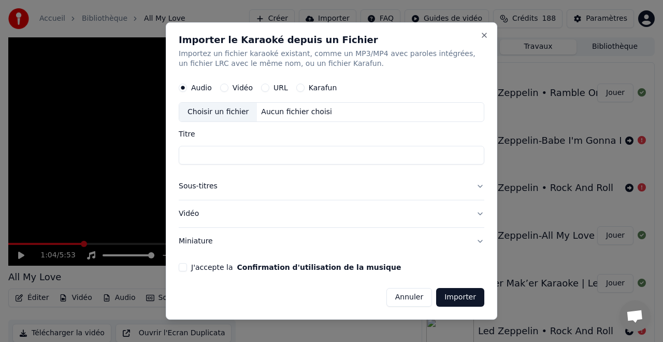
drag, startPoint x: 261, startPoint y: 85, endPoint x: 261, endPoint y: 95, distance: 9.8
click at [261, 85] on button "URL" at bounding box center [265, 88] width 8 height 8
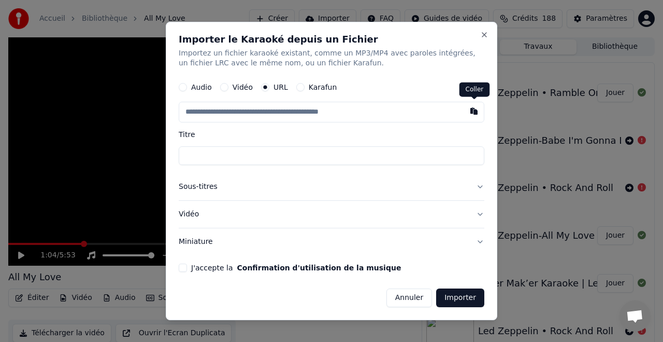
click at [472, 111] on button "button" at bounding box center [474, 111] width 21 height 19
type input "**********"
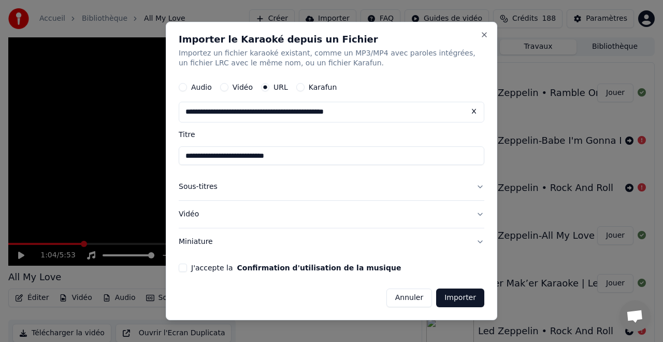
drag, startPoint x: 177, startPoint y: 265, endPoint x: 183, endPoint y: 268, distance: 7.4
click at [178, 265] on div "**********" at bounding box center [332, 171] width 332 height 299
click at [180, 262] on form "**********" at bounding box center [332, 192] width 306 height 230
click at [183, 267] on button "J'accepte la Confirmation d'utilisation de la musique" at bounding box center [183, 267] width 8 height 8
click at [460, 299] on button "Importer" at bounding box center [460, 297] width 48 height 19
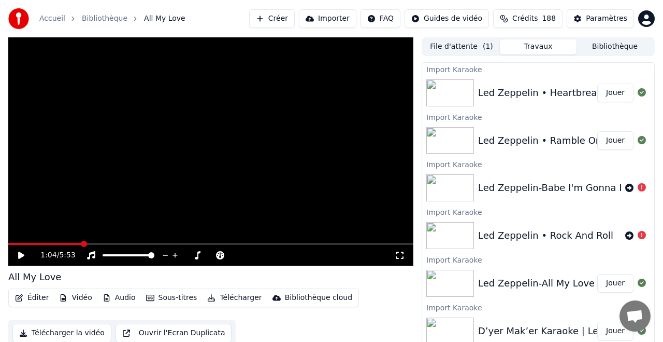
click at [339, 20] on button "Importer" at bounding box center [328, 18] width 58 height 19
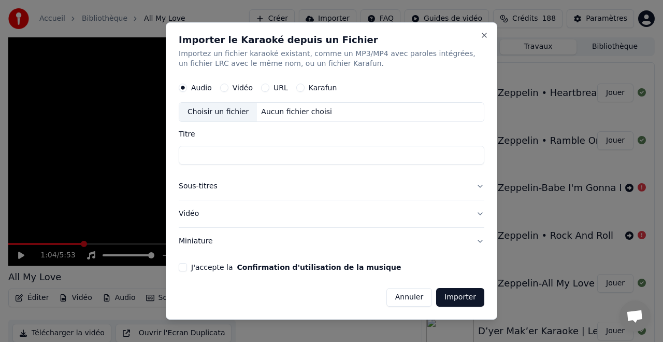
click at [261, 88] on button "URL" at bounding box center [265, 88] width 8 height 8
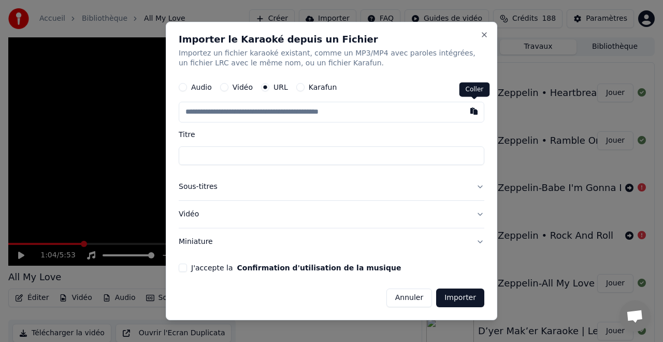
click at [472, 112] on button "button" at bounding box center [474, 111] width 21 height 19
type input "**********"
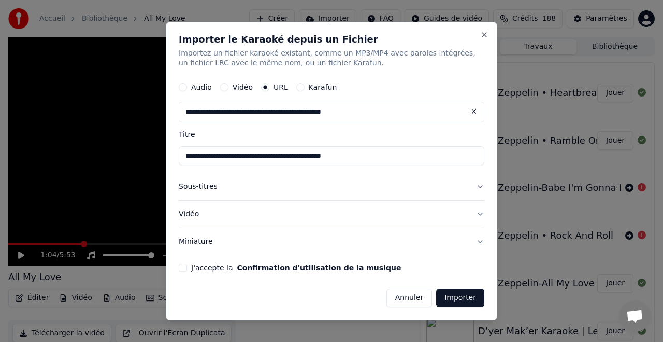
click at [179, 264] on button "J'accepte la Confirmation d'utilisation de la musique" at bounding box center [183, 267] width 8 height 8
click at [459, 303] on button "Importer" at bounding box center [460, 297] width 48 height 19
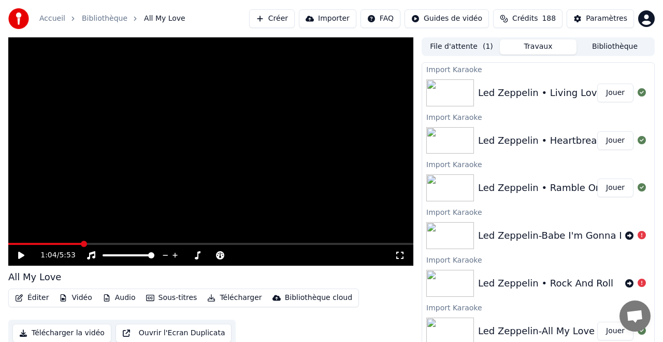
scroll to position [1, 0]
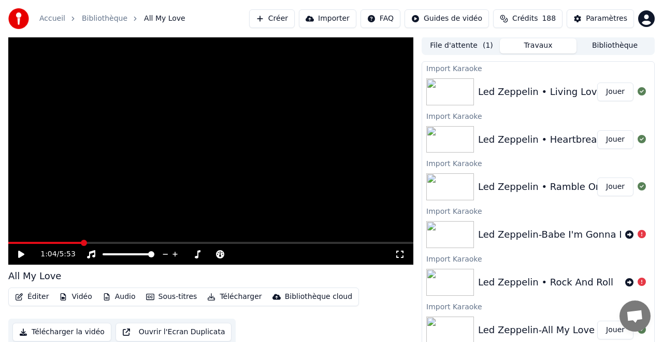
click at [328, 17] on button "Importer" at bounding box center [328, 18] width 58 height 19
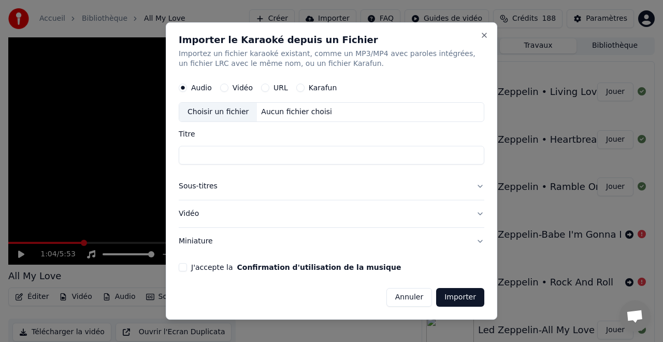
click at [262, 87] on button "URL" at bounding box center [265, 88] width 8 height 8
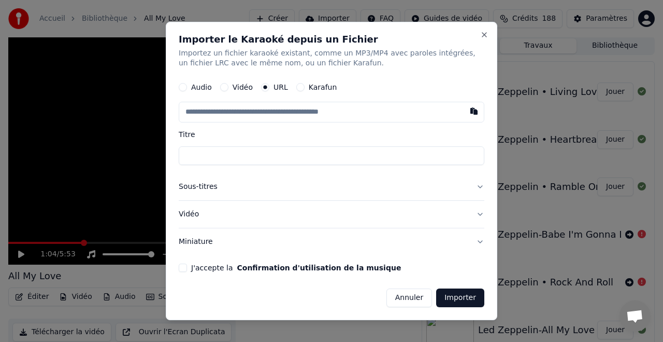
click at [473, 110] on button "button" at bounding box center [474, 111] width 21 height 19
type input "**********"
click at [176, 266] on div "**********" at bounding box center [332, 171] width 332 height 299
click at [180, 267] on button "J'accepte la Confirmation d'utilisation de la musique" at bounding box center [183, 267] width 8 height 8
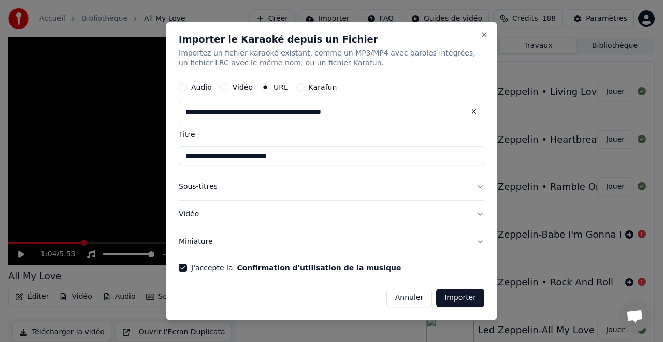
click at [449, 298] on button "Importer" at bounding box center [460, 297] width 48 height 19
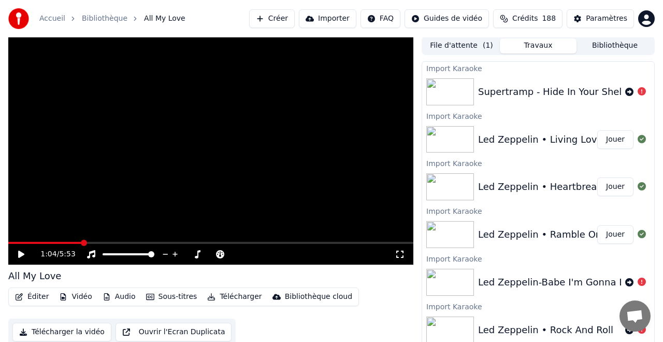
click at [331, 17] on button "Importer" at bounding box center [328, 18] width 58 height 19
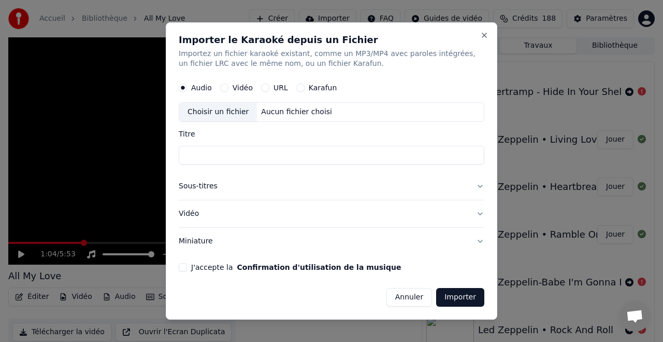
click at [263, 84] on button "URL" at bounding box center [265, 88] width 8 height 8
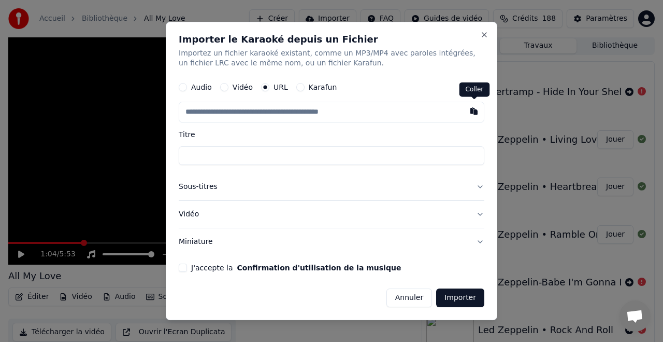
click at [474, 112] on button "button" at bounding box center [474, 111] width 21 height 19
type input "**********"
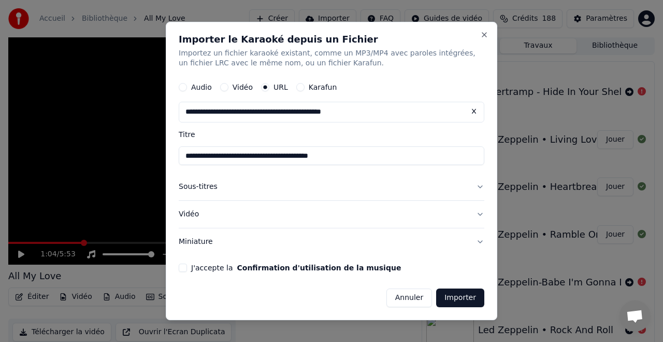
click at [179, 266] on button "J'accepte la Confirmation d'utilisation de la musique" at bounding box center [183, 267] width 8 height 8
click at [458, 294] on button "Importer" at bounding box center [460, 297] width 48 height 19
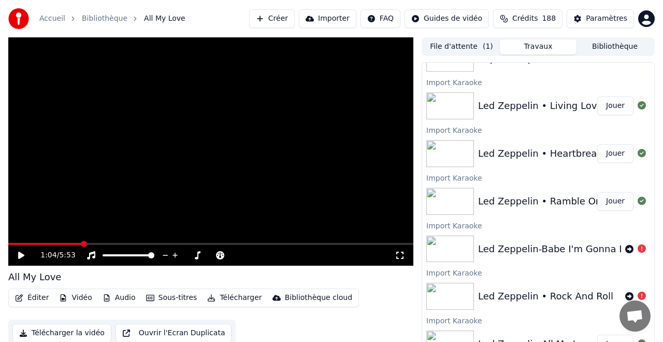
scroll to position [0, 0]
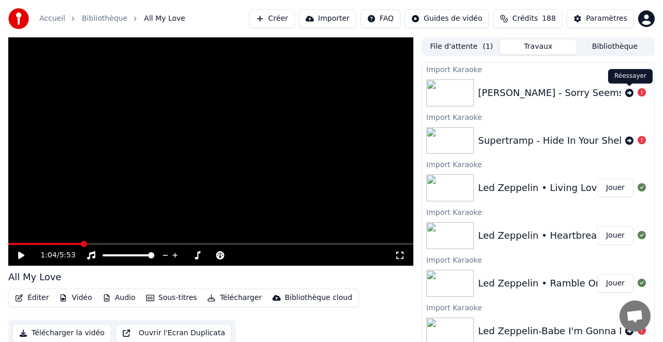
click at [629, 92] on icon at bounding box center [630, 93] width 8 height 8
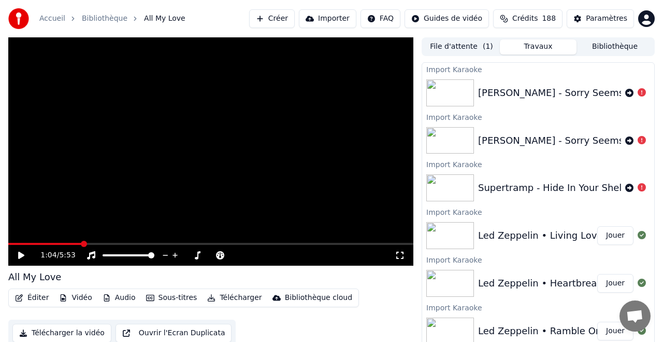
click at [512, 95] on div "[PERSON_NAME] - Sorry Seems To Be The Hardest Word" at bounding box center [608, 93] width 261 height 15
click at [521, 93] on div "[PERSON_NAME] - Sorry Seems To Be The Hardest Word" at bounding box center [608, 93] width 261 height 15
drag, startPoint x: 521, startPoint y: 93, endPoint x: 530, endPoint y: 92, distance: 9.4
click at [525, 92] on div "[PERSON_NAME] - Sorry Seems To Be The Hardest Word" at bounding box center [608, 93] width 261 height 15
click at [555, 92] on div "[PERSON_NAME] - Sorry Seems To Be The Hardest Word" at bounding box center [608, 93] width 261 height 15
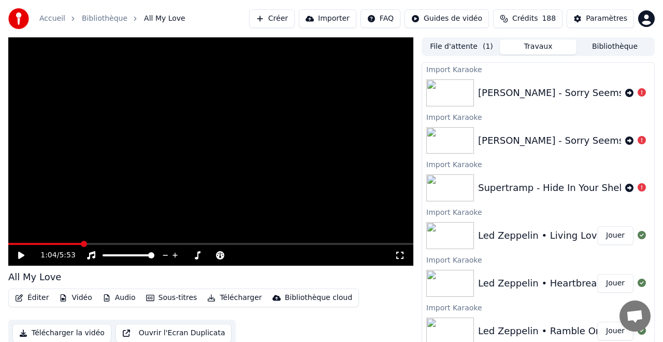
click at [555, 92] on div "[PERSON_NAME] - Sorry Seems To Be The Hardest Word" at bounding box center [608, 93] width 261 height 15
click at [471, 45] on button "File d'attente ( 1 )" at bounding box center [461, 46] width 77 height 15
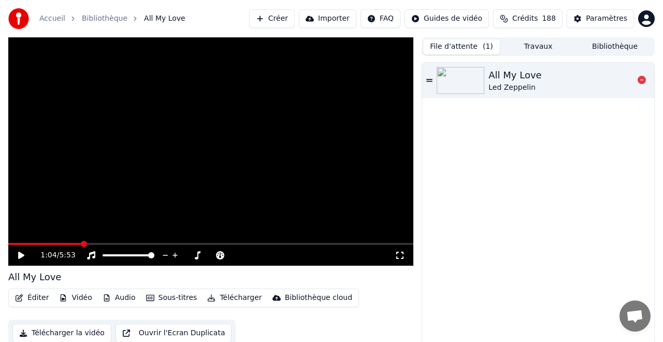
click at [516, 75] on div "All My Love" at bounding box center [515, 75] width 53 height 15
click at [43, 245] on div "0:07 / 5:53" at bounding box center [210, 255] width 405 height 21
click at [63, 246] on div "0:08 / 5:53" at bounding box center [210, 255] width 405 height 21
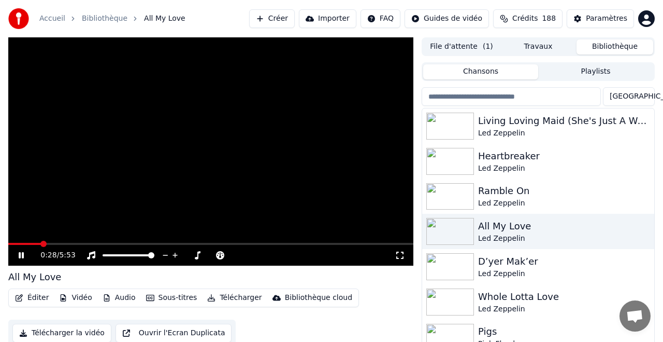
click at [613, 43] on button "Bibliothèque" at bounding box center [615, 46] width 77 height 15
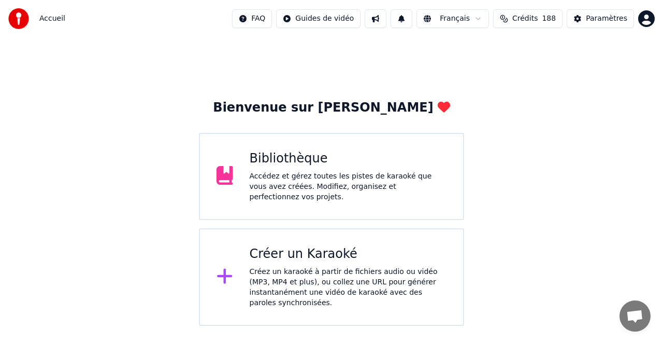
click at [335, 182] on div "Accédez et gérez toutes les pistes de karaoké que vous avez créées. Modifiez, o…" at bounding box center [348, 186] width 197 height 31
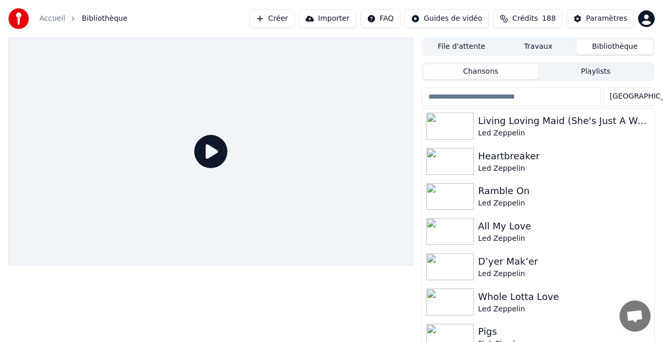
click at [337, 18] on button "Importer" at bounding box center [328, 18] width 58 height 19
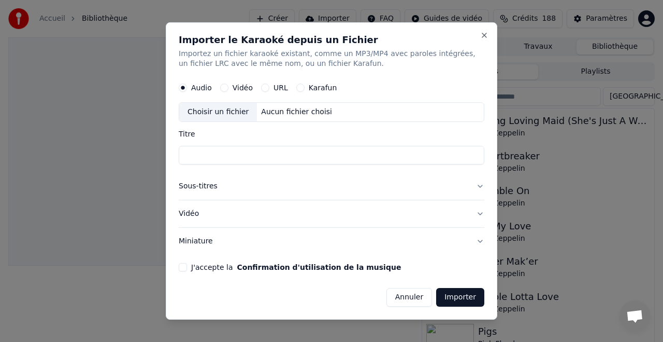
click at [261, 85] on button "URL" at bounding box center [265, 88] width 8 height 8
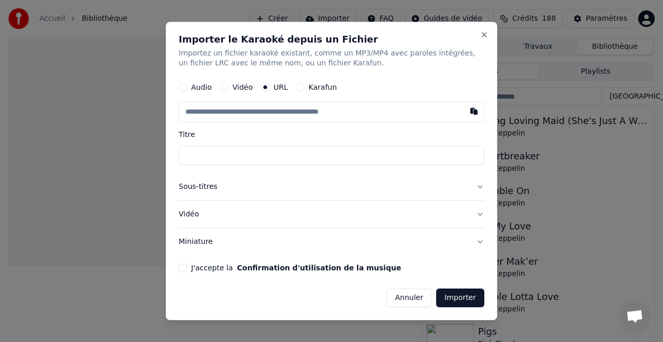
click at [474, 112] on button "button" at bounding box center [474, 111] width 21 height 19
type input "**********"
drag, startPoint x: 178, startPoint y: 264, endPoint x: 183, endPoint y: 266, distance: 5.6
click at [178, 264] on div "**********" at bounding box center [332, 171] width 332 height 299
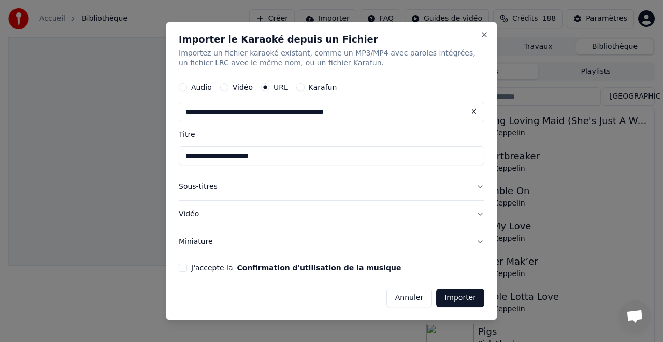
click at [183, 267] on button "J'accepte la Confirmation d'utilisation de la musique" at bounding box center [183, 267] width 8 height 8
click at [461, 298] on button "Importer" at bounding box center [460, 297] width 48 height 19
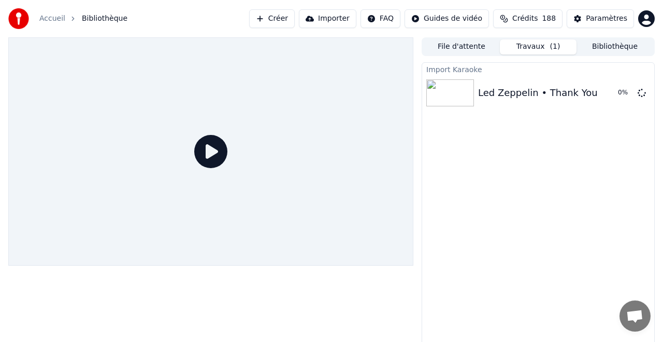
click at [467, 44] on button "File d'attente" at bounding box center [461, 46] width 77 height 15
click at [541, 46] on button "Travaux ( 1 )" at bounding box center [538, 46] width 77 height 15
click at [613, 46] on button "Bibliothèque" at bounding box center [615, 46] width 77 height 15
click at [541, 44] on button "Travaux ( 1 )" at bounding box center [538, 46] width 77 height 15
click at [614, 92] on button "Jouer" at bounding box center [616, 92] width 36 height 19
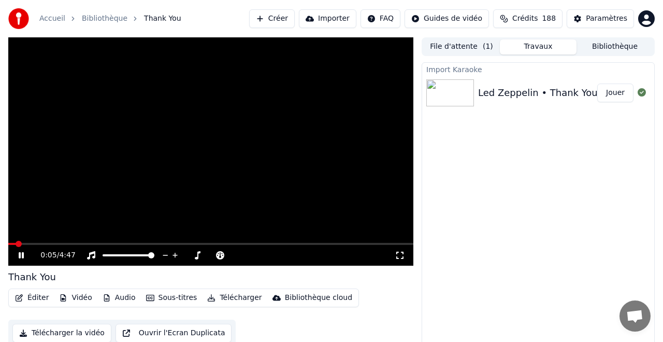
click at [628, 48] on button "Bibliothèque" at bounding box center [615, 46] width 77 height 15
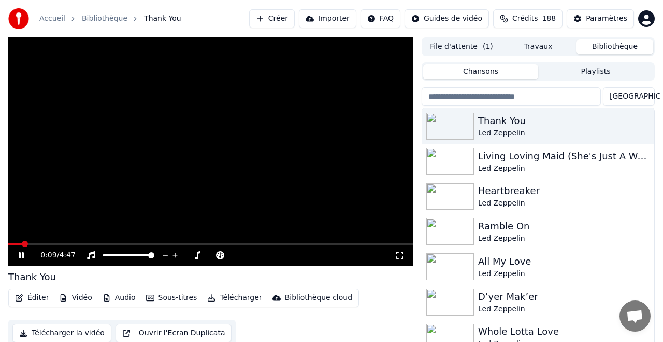
click at [22, 256] on icon at bounding box center [21, 255] width 5 height 6
